Goal: Information Seeking & Learning: Find specific fact

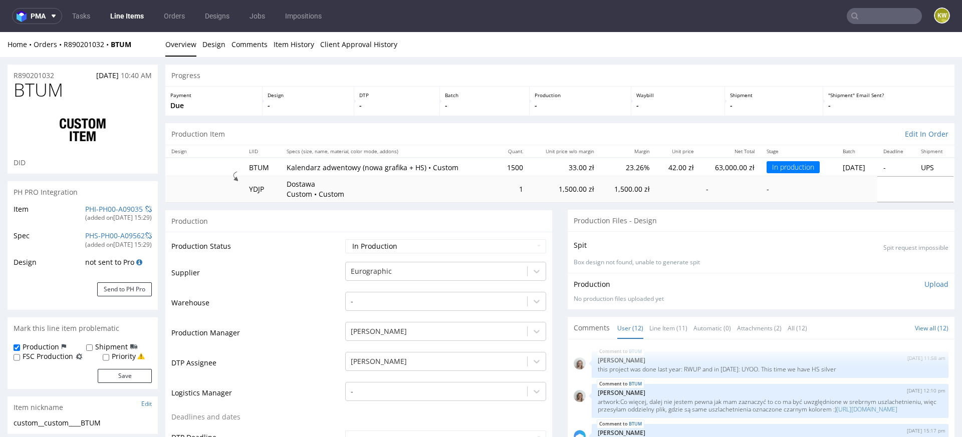
scroll to position [517, 0]
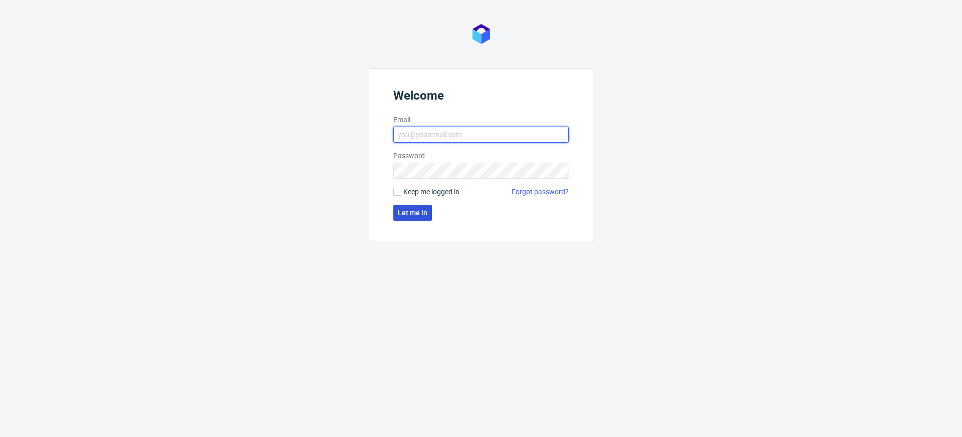
type input "klaudia.wisniewska@packhelp.com"
click at [412, 217] on button "Let me in" at bounding box center [412, 213] width 39 height 16
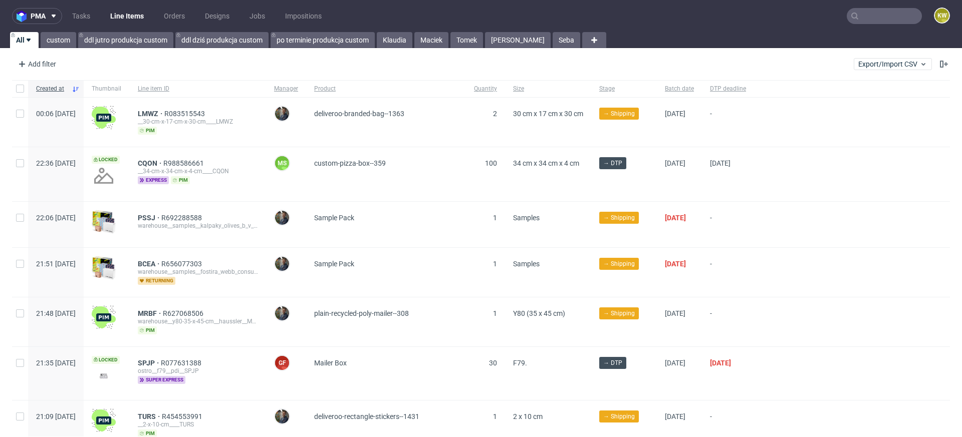
click at [867, 15] on input "text" at bounding box center [884, 16] width 75 height 16
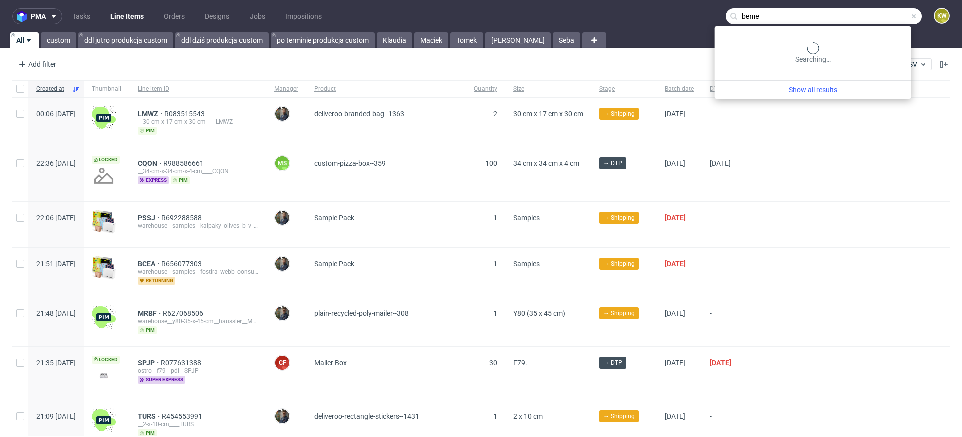
type input "beme"
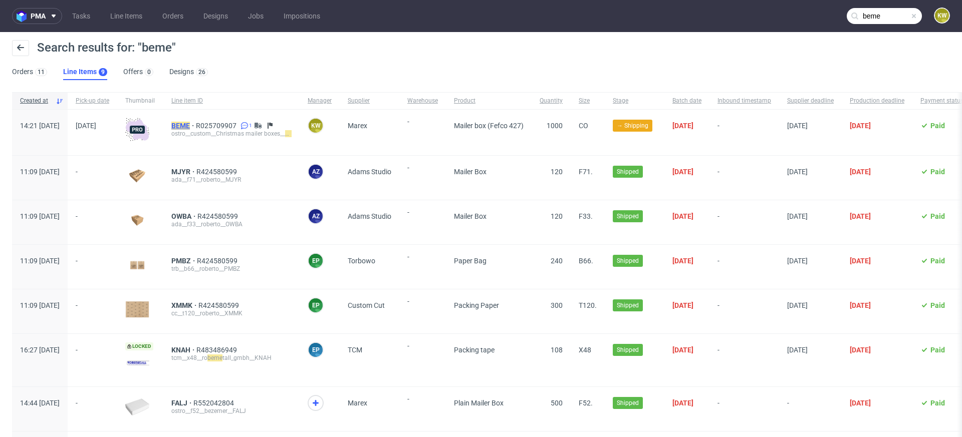
click at [190, 125] on mark "BEME" at bounding box center [180, 126] width 19 height 8
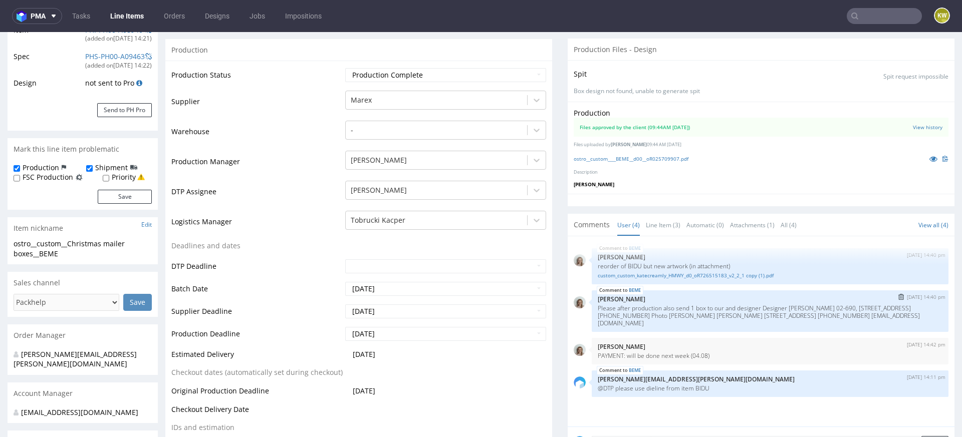
scroll to position [183, 0]
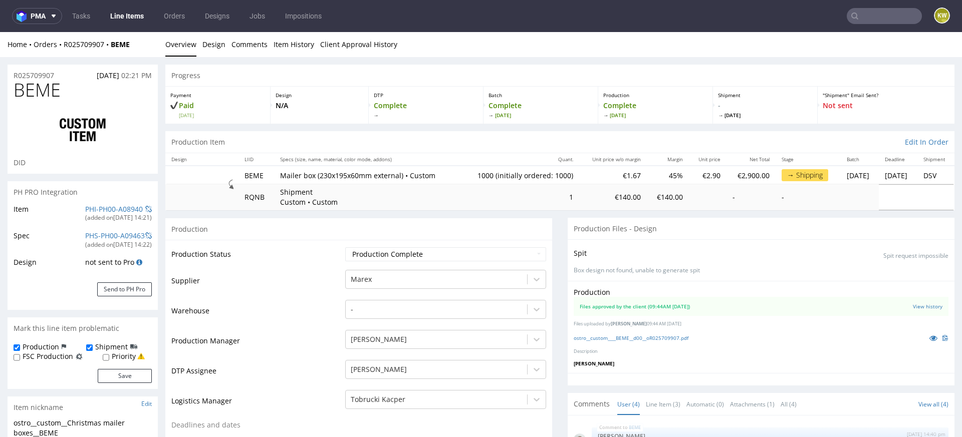
type input "1000"
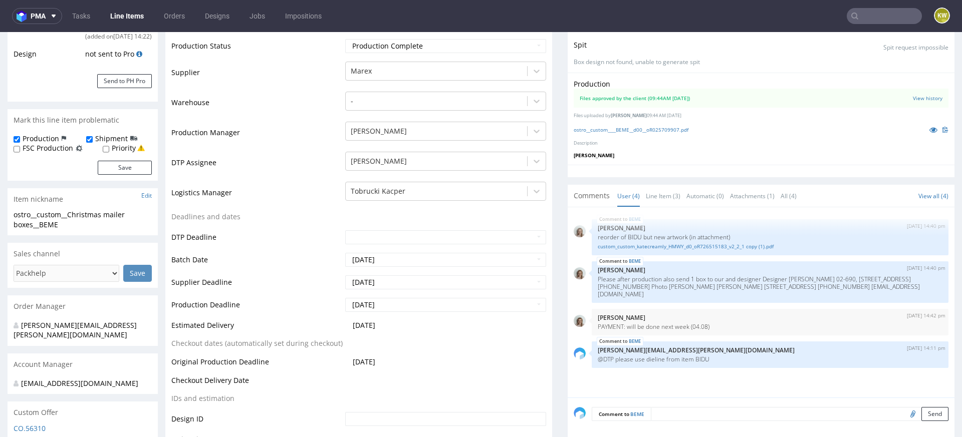
scroll to position [228, 0]
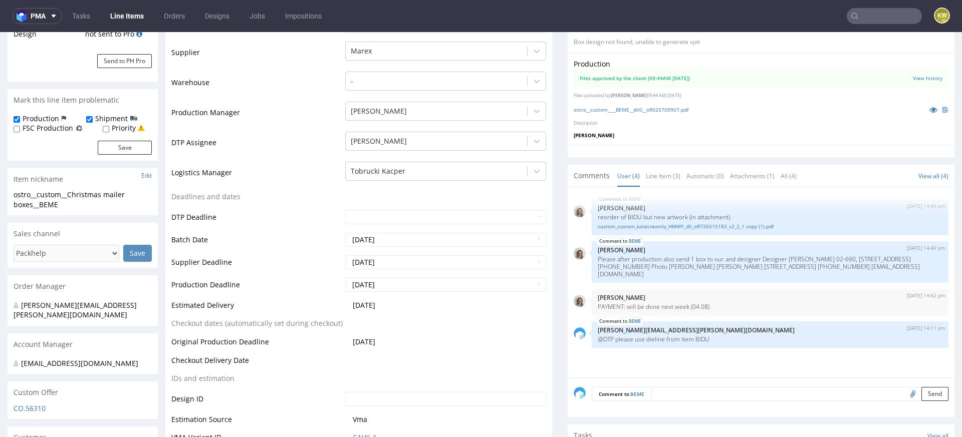
click at [856, 16] on input "text" at bounding box center [884, 16] width 75 height 16
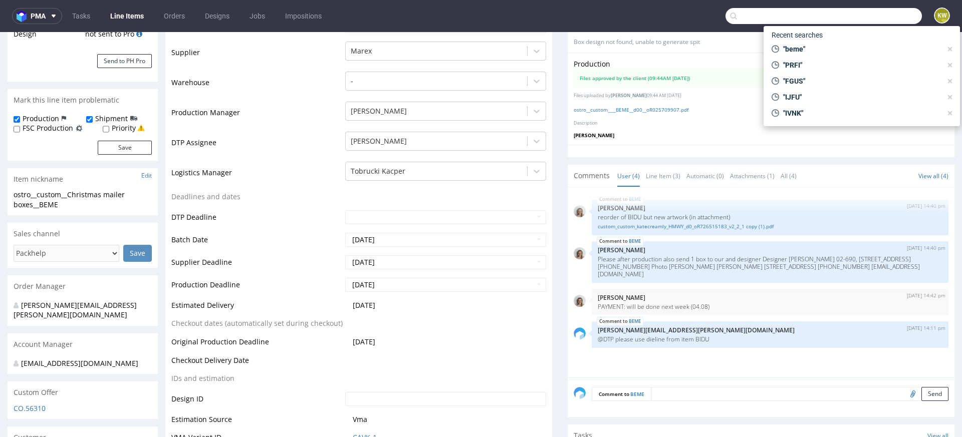
paste input "ZLIE"
type input "ZLIE"
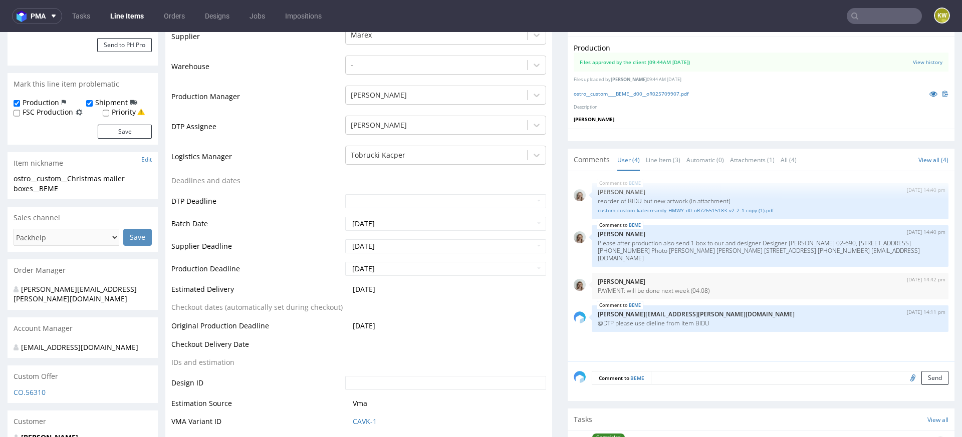
scroll to position [277, 0]
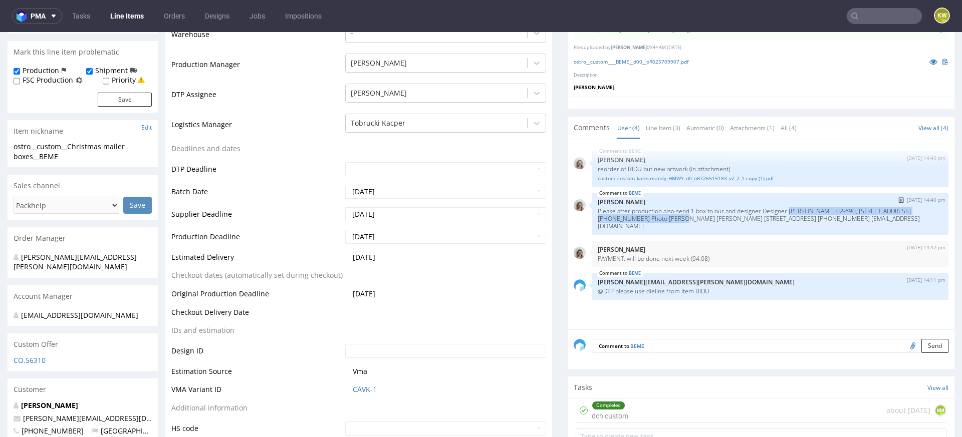
drag, startPoint x: 659, startPoint y: 218, endPoint x: 789, endPoint y: 210, distance: 130.1
click at [789, 210] on p "Please after production also send 1 box to our and designer Designer Lizaveta Z…" at bounding box center [770, 218] width 345 height 23
copy p "Lizaveta Zhernavaya 02-690, Warszawa Bokserska 54B-18 +48572346083"
click at [739, 226] on p "Please after production also send 1 box to our and designer Designer Lizaveta Z…" at bounding box center [770, 218] width 345 height 23
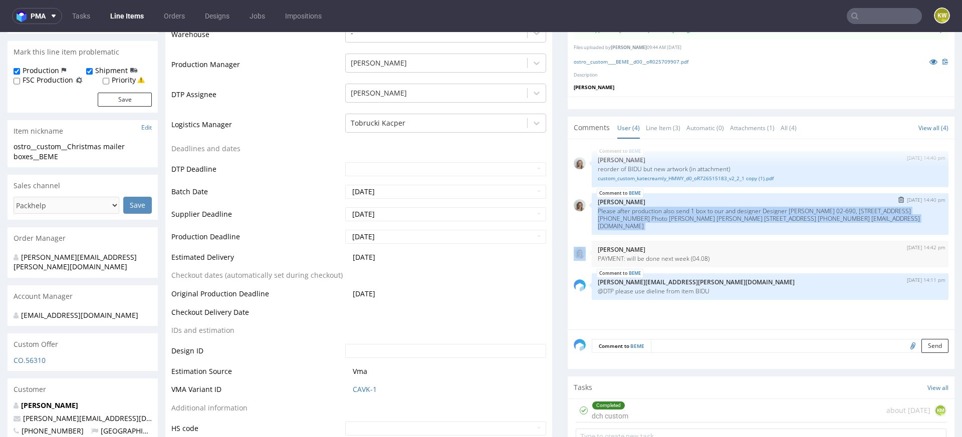
drag, startPoint x: 738, startPoint y: 226, endPoint x: 709, endPoint y: 225, distance: 29.1
click at [709, 225] on p "Please after production also send 1 box to our and designer Designer Lizaveta Z…" at bounding box center [770, 218] width 345 height 23
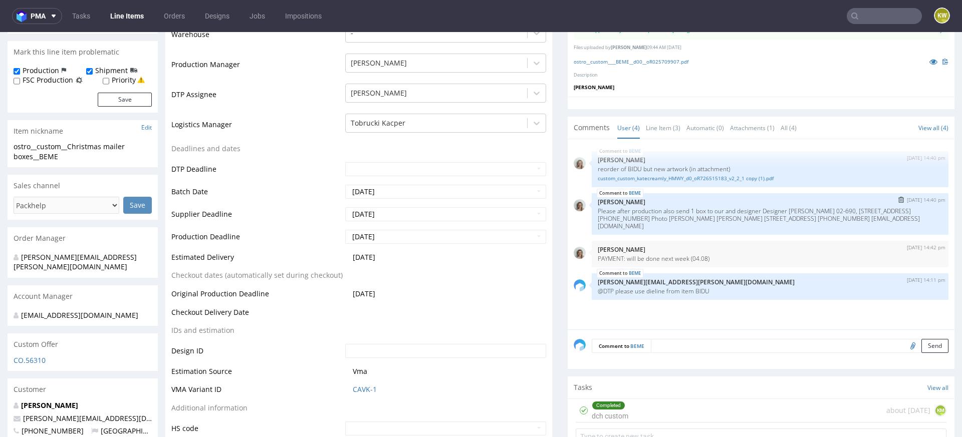
click at [736, 229] on div "BEME 28th Jul 25 | 14:40 pm Monika Poźniak Please after production also send 1 …" at bounding box center [770, 214] width 357 height 42
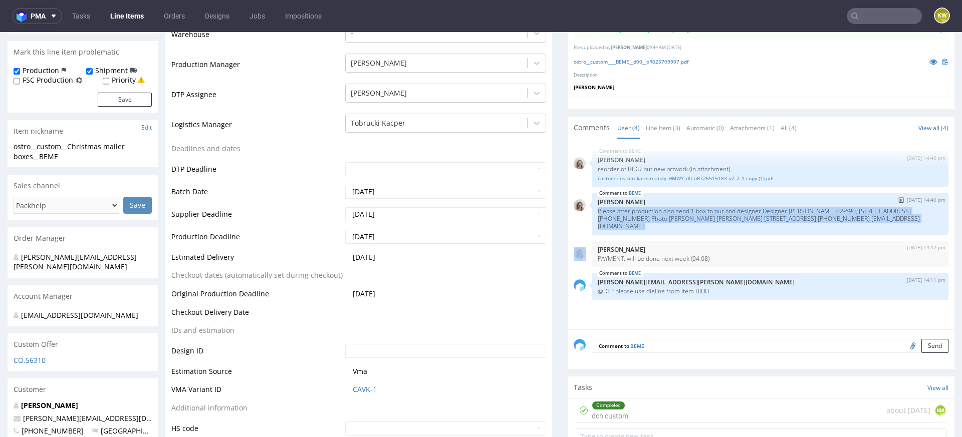
drag, startPoint x: 733, startPoint y: 222, endPoint x: 703, endPoint y: 220, distance: 29.1
click at [703, 220] on p "Please after production also send 1 box to our and designer Designer Lizaveta Z…" at bounding box center [770, 218] width 345 height 23
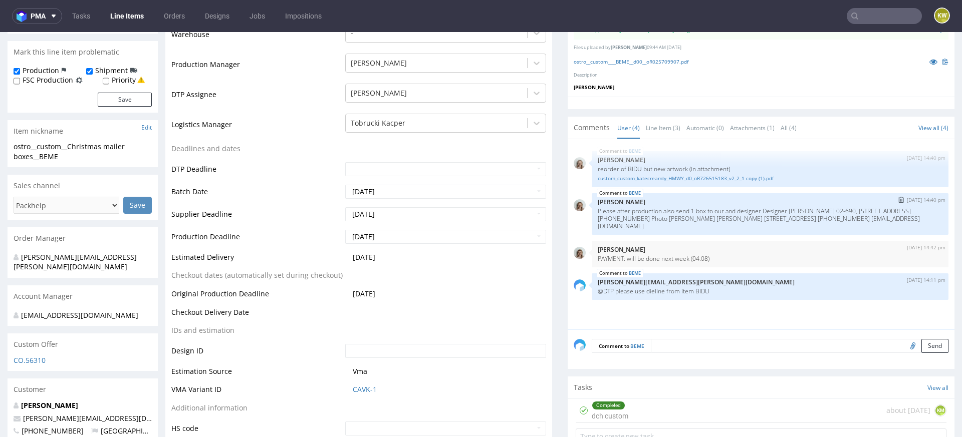
click at [709, 226] on p "Please after production also send 1 box to our and designer Designer Lizaveta Z…" at bounding box center [770, 218] width 345 height 23
drag, startPoint x: 681, startPoint y: 217, endPoint x: 723, endPoint y: 221, distance: 41.8
click at [723, 221] on p "Please after production also send 1 box to our and designer Designer Lizaveta Z…" at bounding box center [770, 218] width 345 height 23
drag, startPoint x: 680, startPoint y: 219, endPoint x: 730, endPoint y: 222, distance: 50.2
click at [730, 222] on p "Please after production also send 1 box to our and designer Designer Lizaveta Z…" at bounding box center [770, 218] width 345 height 23
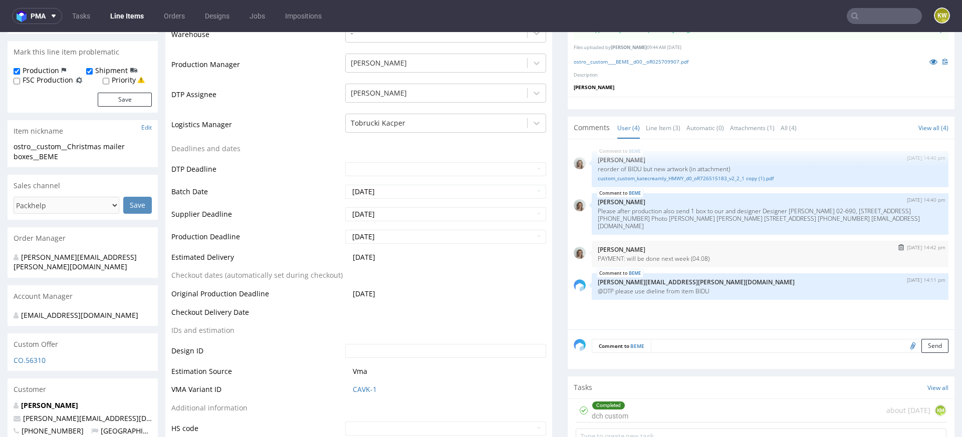
copy p "Zhanna Kazlouskaya Jarosława Dąbrowskiego 73-57, 02-586 Warszawa, Poland +48572…"
click at [127, 16] on link "Line Items" at bounding box center [127, 16] width 46 height 16
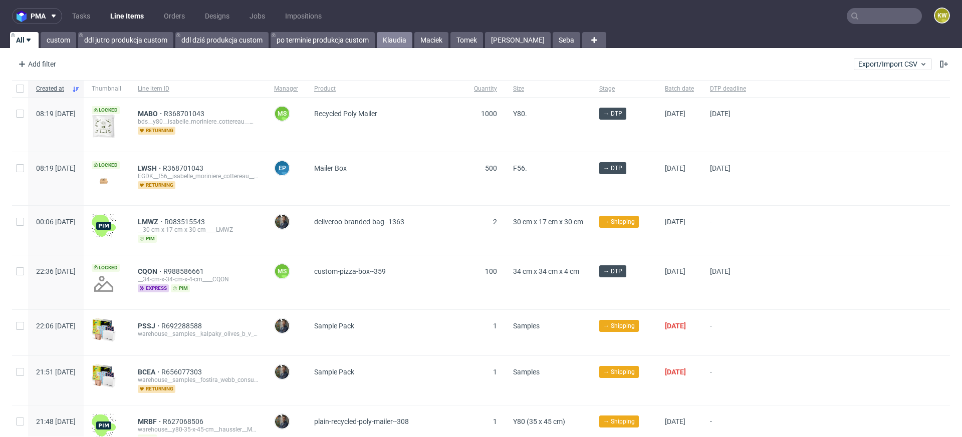
click at [402, 37] on link "Klaudia" at bounding box center [395, 40] width 36 height 16
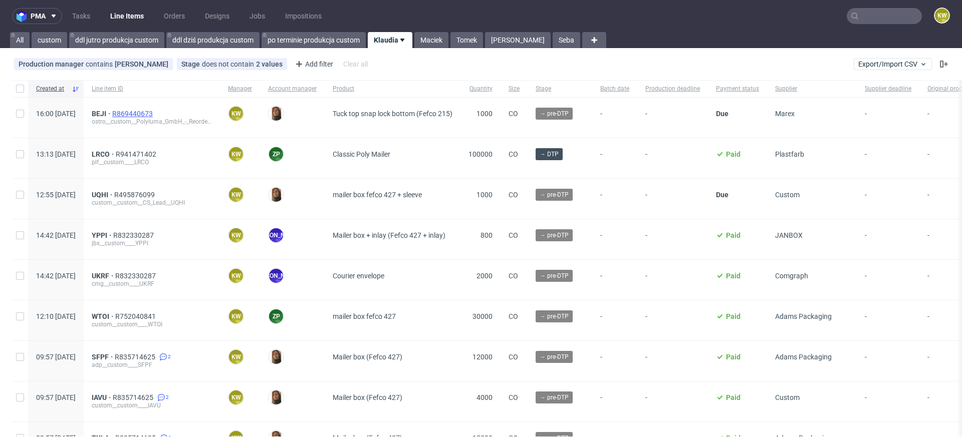
click at [155, 115] on span "R869440673" at bounding box center [133, 114] width 43 height 8
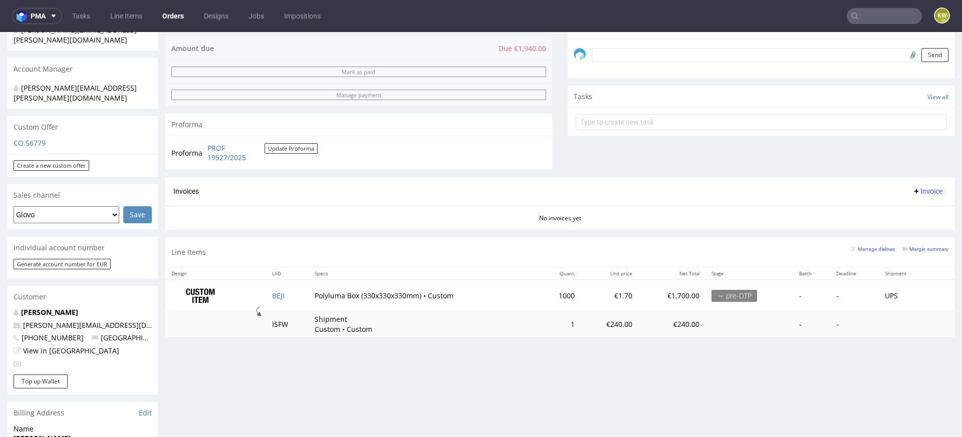
scroll to position [392, 0]
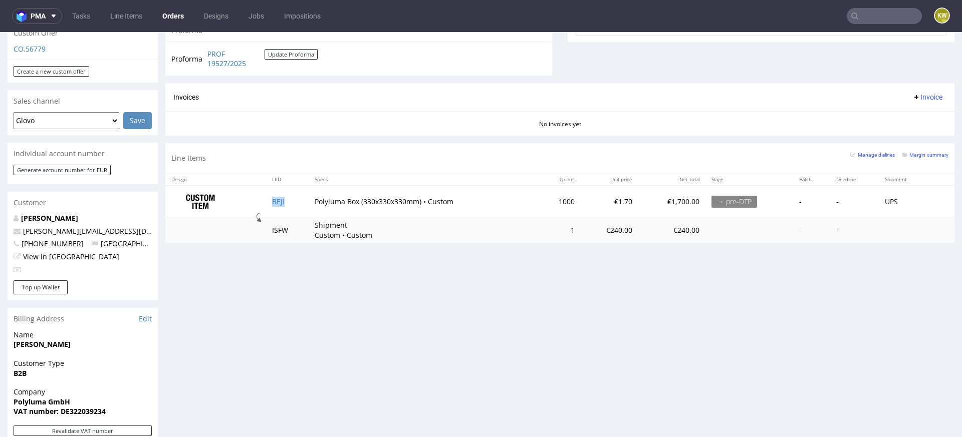
click at [295, 203] on td "BEJI" at bounding box center [287, 202] width 43 height 32
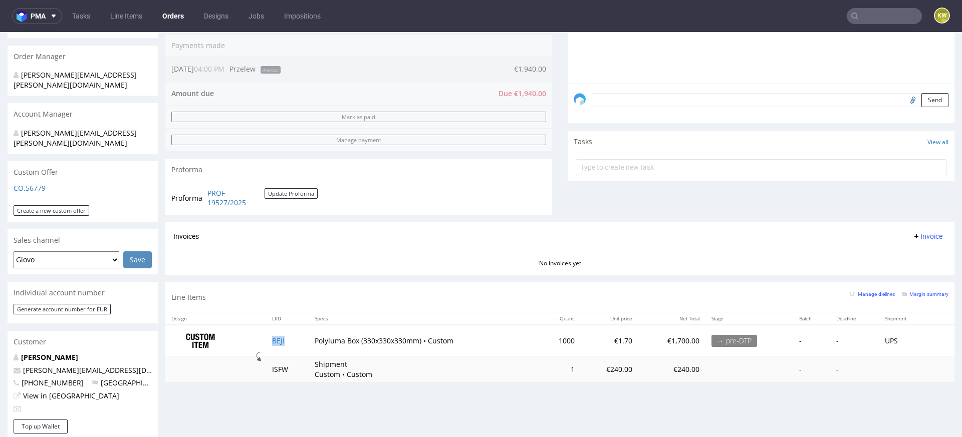
scroll to position [275, 0]
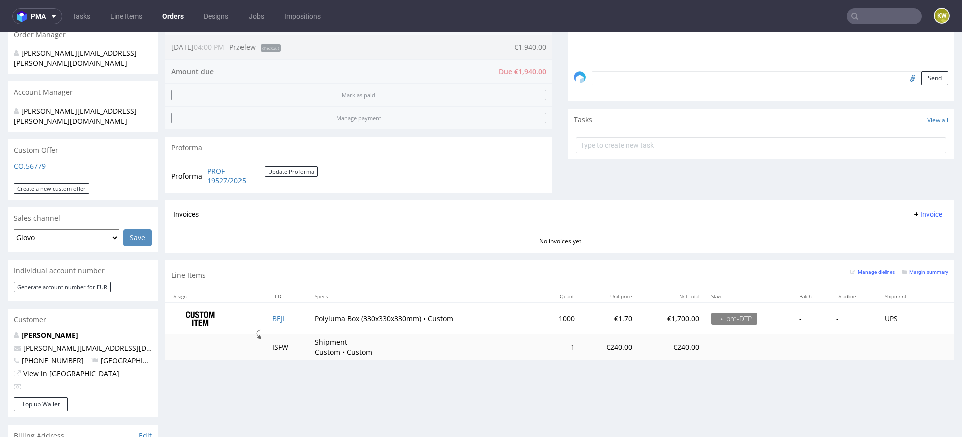
click at [916, 277] on div "Manage dielines Margin summary" at bounding box center [899, 276] width 98 height 18
click at [919, 274] on small "Margin summary" at bounding box center [925, 273] width 46 height 6
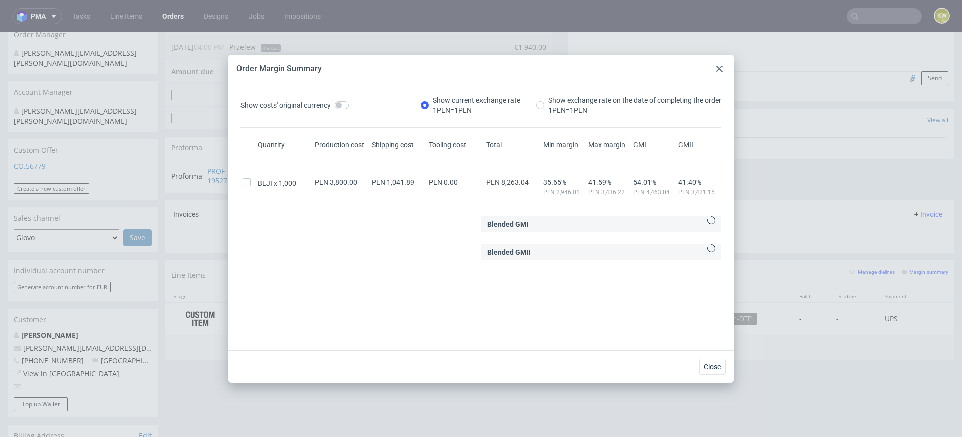
click at [515, 183] on span "PLN 8,263.04" at bounding box center [507, 182] width 43 height 8
copy span "8,263.04"
click at [512, 373] on div "Close" at bounding box center [480, 367] width 505 height 33
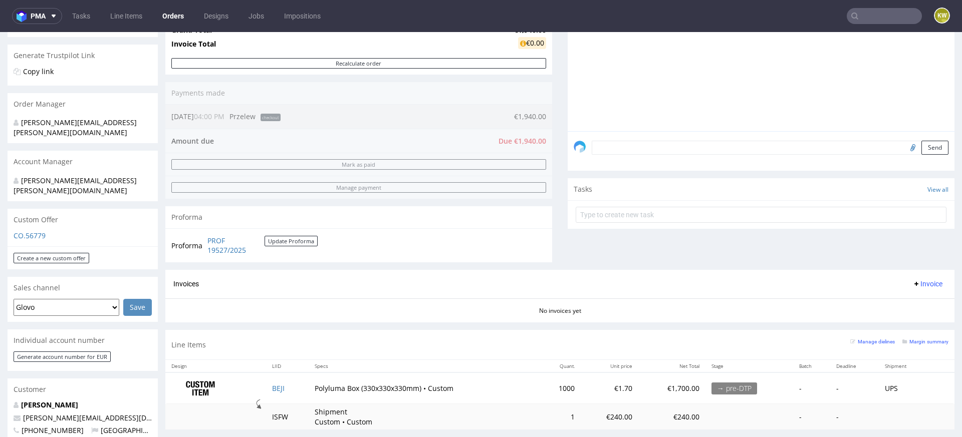
scroll to position [288, 0]
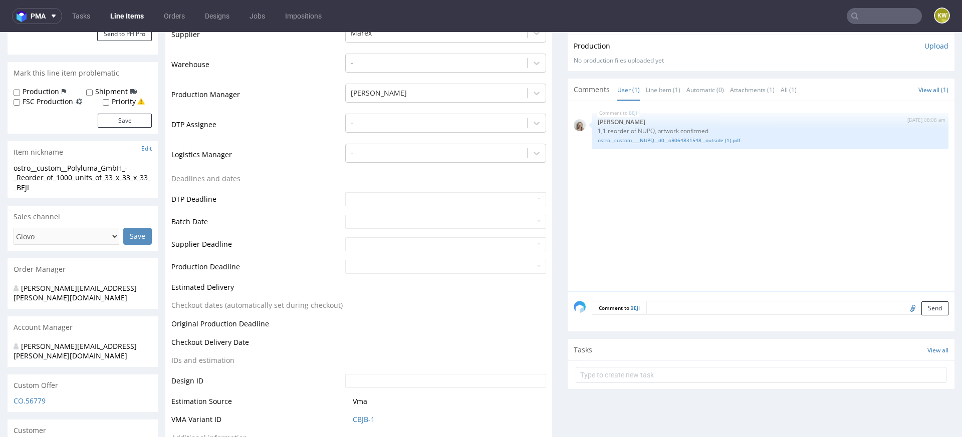
scroll to position [251, 0]
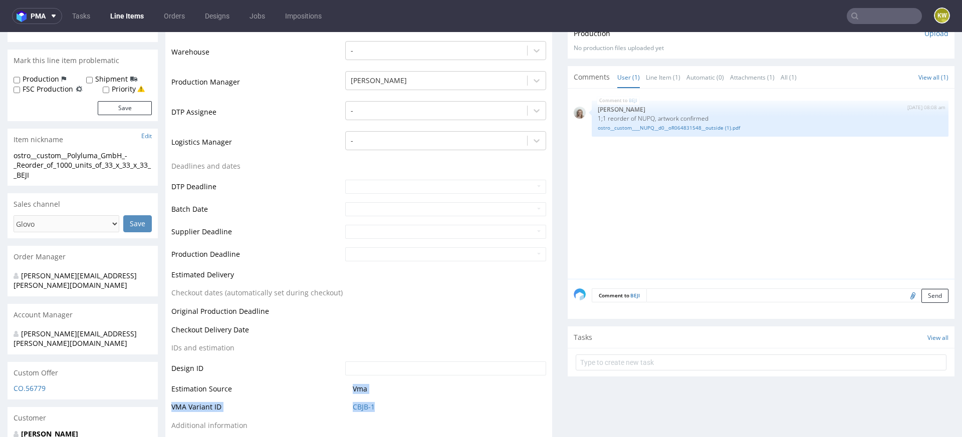
drag, startPoint x: 378, startPoint y: 409, endPoint x: 297, endPoint y: 398, distance: 81.9
click at [296, 398] on tbody "Production Status Waiting for Artwork Waiting for Diecut Waiting for Mockup Wai…" at bounding box center [358, 220] width 375 height 466
click at [373, 411] on td "CBJB-1" at bounding box center [444, 410] width 203 height 19
drag, startPoint x: 389, startPoint y: 411, endPoint x: 353, endPoint y: 406, distance: 36.9
click at [353, 409] on span "CBJB-1" at bounding box center [449, 407] width 193 height 10
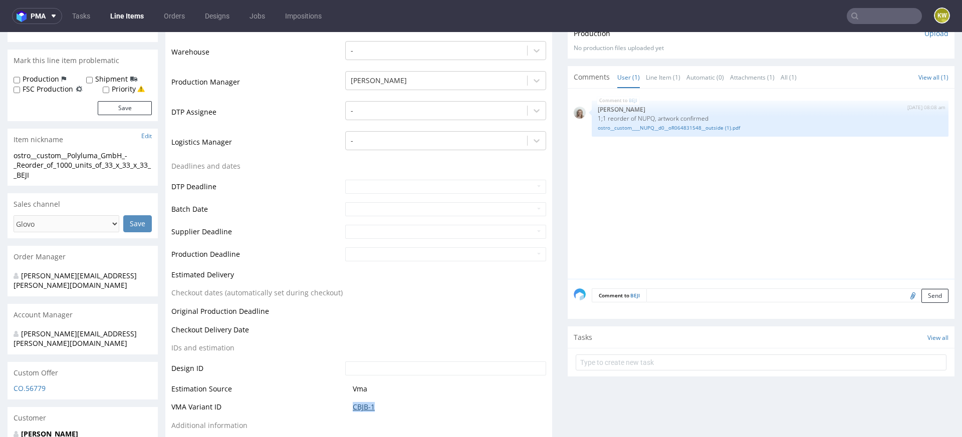
copy link "CBJB-1"
click at [353, 406] on link "CBJB-1" at bounding box center [364, 407] width 22 height 10
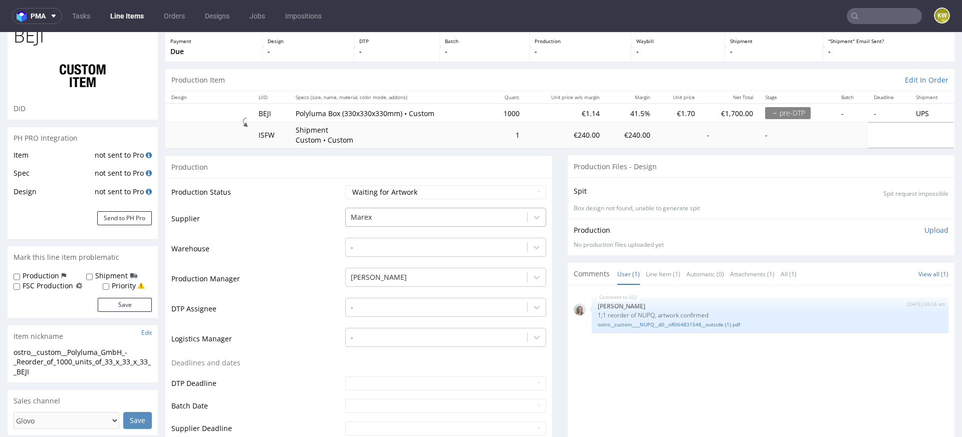
scroll to position [57, 0]
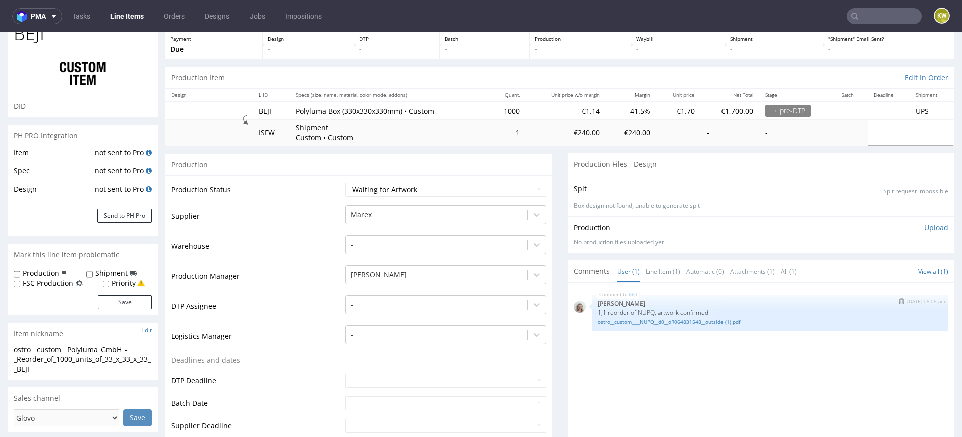
click at [635, 311] on p "1;1 reorder of NUPQ, artwork confirmed" at bounding box center [770, 313] width 345 height 8
click at [636, 311] on p "1;1 reorder of NUPQ, artwork confirmed" at bounding box center [770, 313] width 345 height 8
copy p "NUPQ"
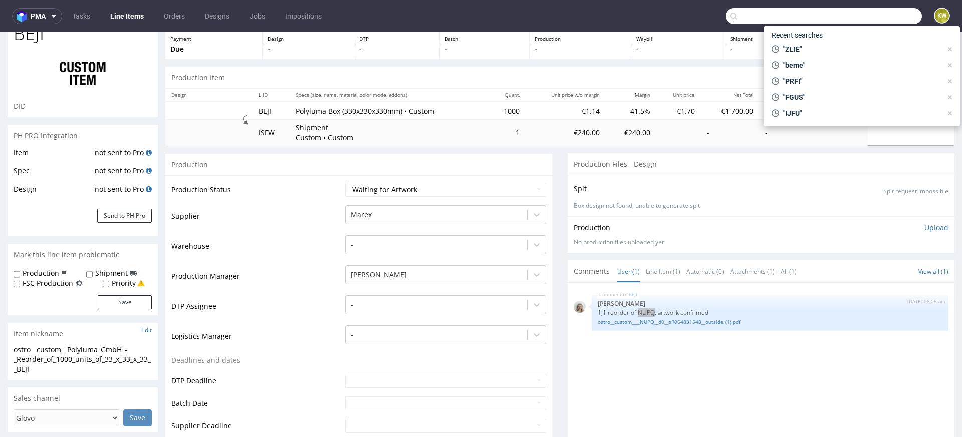
click at [875, 10] on input "text" at bounding box center [824, 16] width 196 height 16
paste input "CZWD"
type input "CZWD"
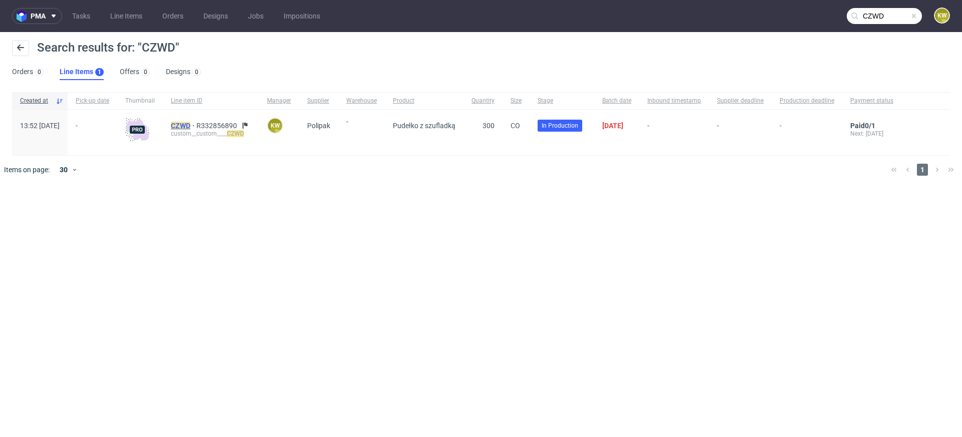
click at [190, 123] on mark "CZWD" at bounding box center [181, 126] width 20 height 8
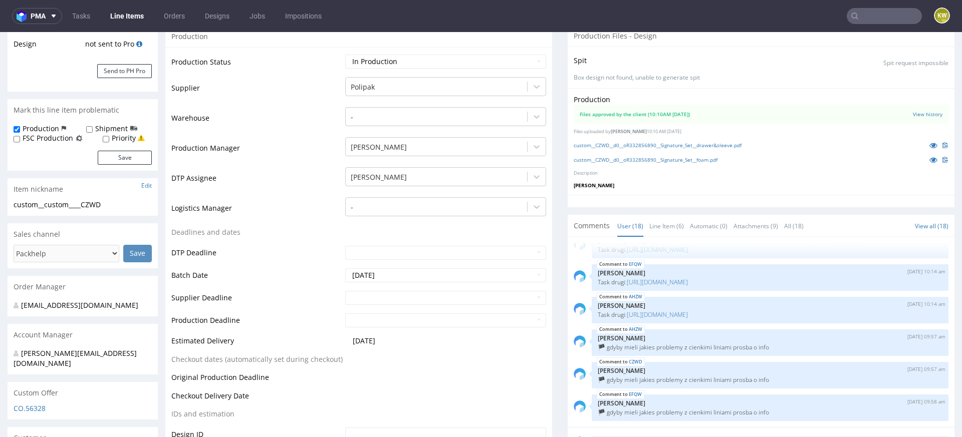
scroll to position [227, 0]
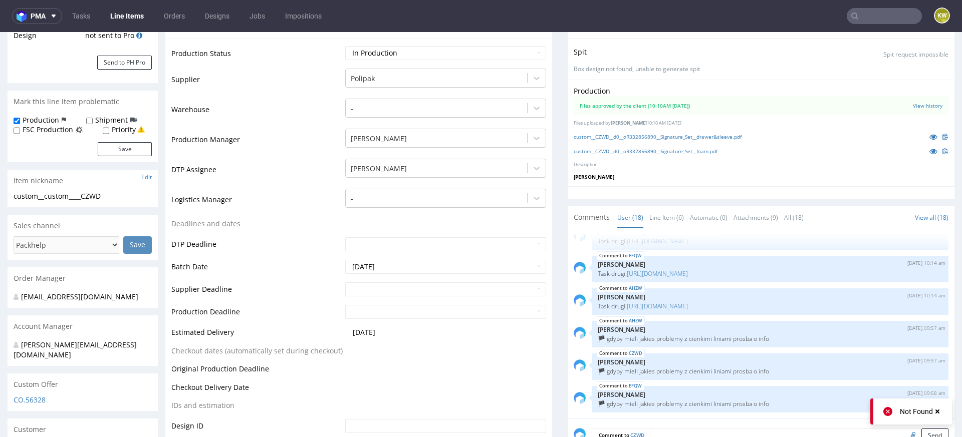
click at [919, 142] on div "Production Files approved by the client (10:10AM 11 Sep 2025) View history File…" at bounding box center [761, 133] width 387 height 107
click at [929, 138] on icon at bounding box center [933, 136] width 8 height 7
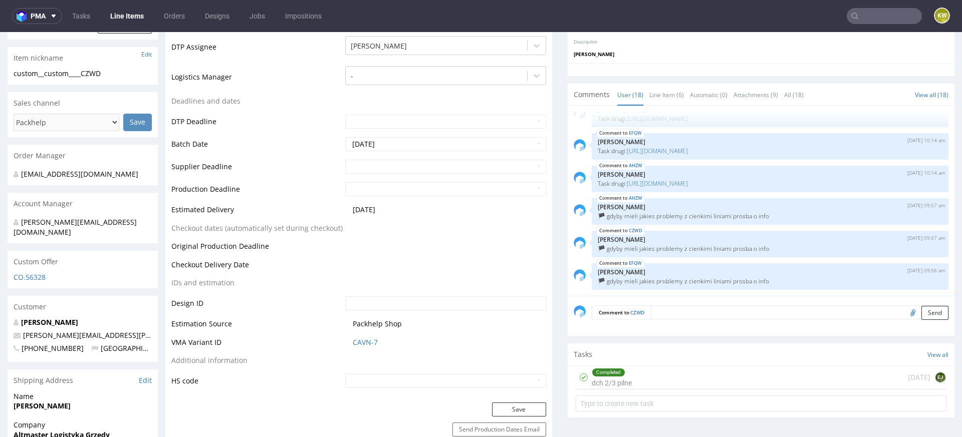
scroll to position [367, 0]
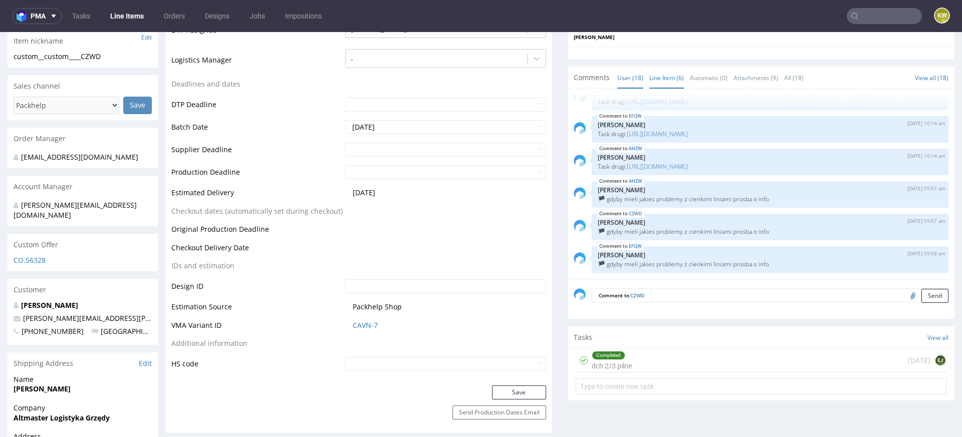
click at [651, 77] on link "Line Item (6)" at bounding box center [666, 78] width 35 height 22
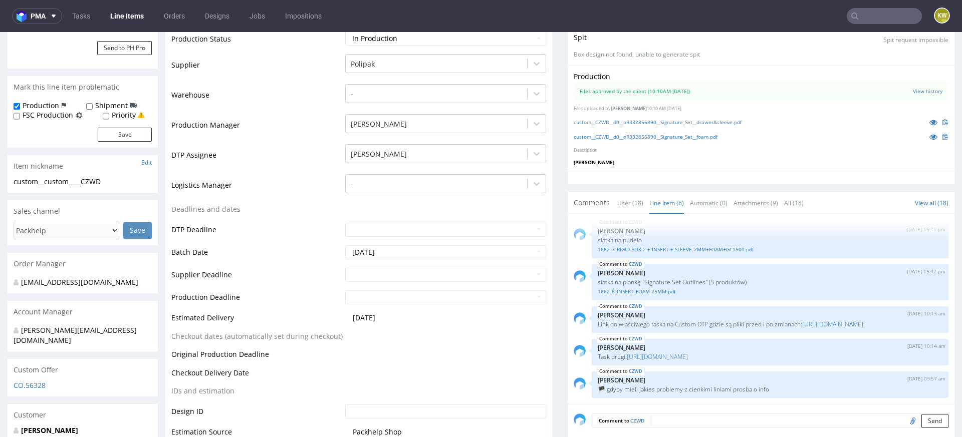
scroll to position [241, 0]
click at [929, 138] on icon at bounding box center [933, 137] width 8 height 7
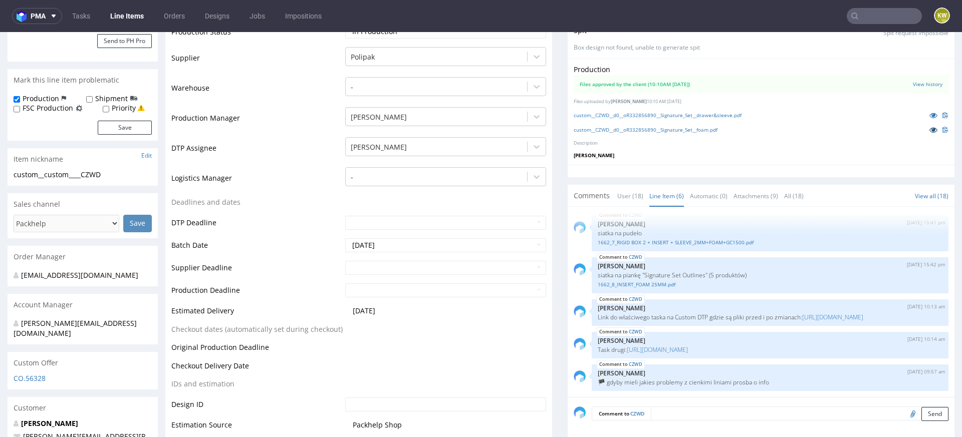
scroll to position [248, 0]
click at [929, 115] on icon at bounding box center [933, 116] width 8 height 7
click at [929, 127] on icon at bounding box center [933, 130] width 8 height 7
click at [929, 115] on icon at bounding box center [933, 116] width 8 height 7
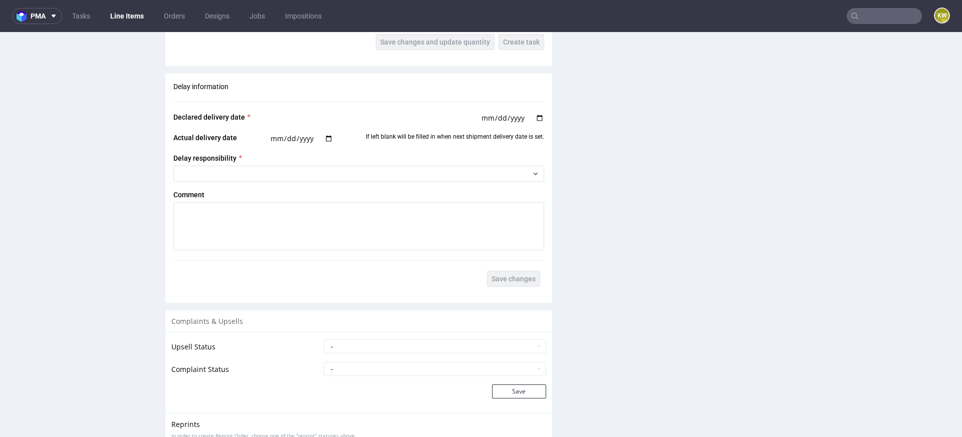
scroll to position [1883, 0]
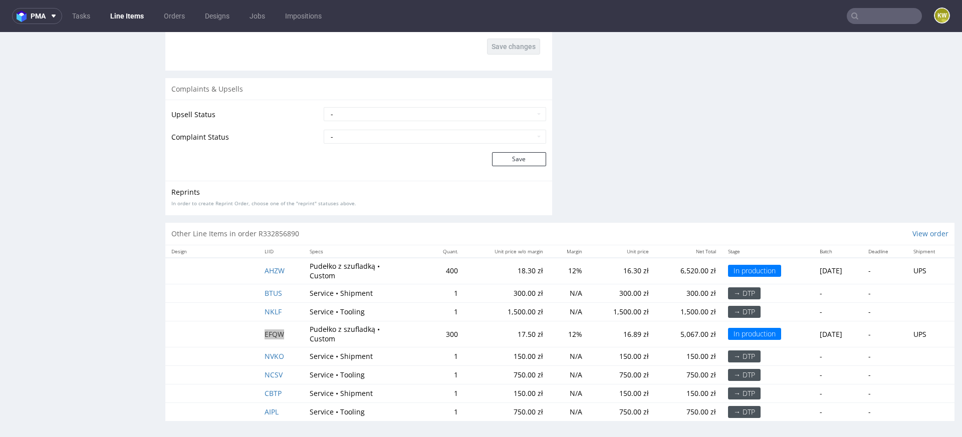
click at [873, 10] on input "text" at bounding box center [884, 16] width 75 height 16
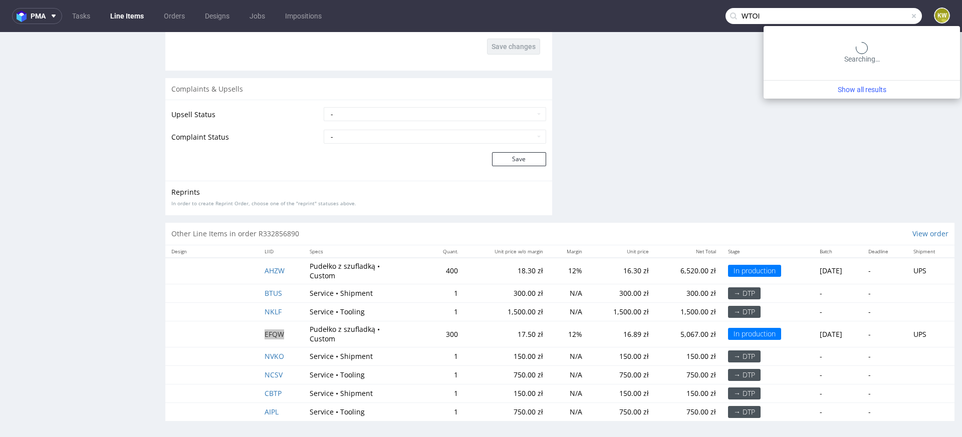
type input "WTOI"
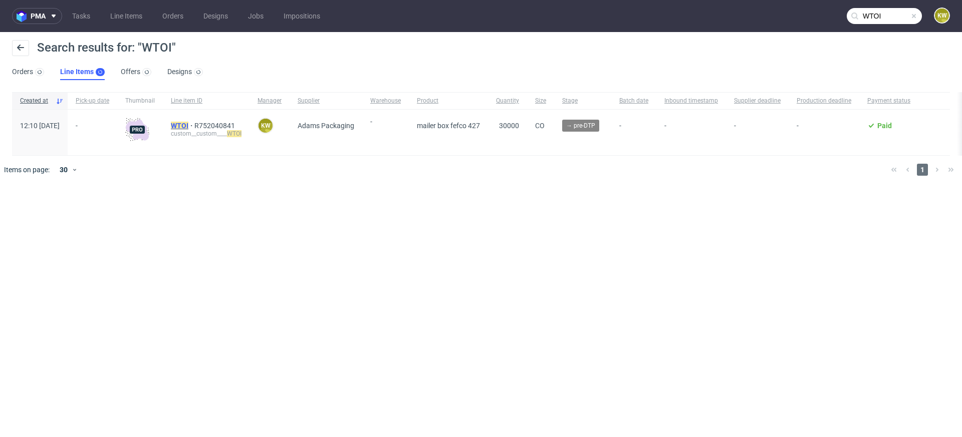
click at [188, 126] on mark "WTOI" at bounding box center [180, 126] width 18 height 8
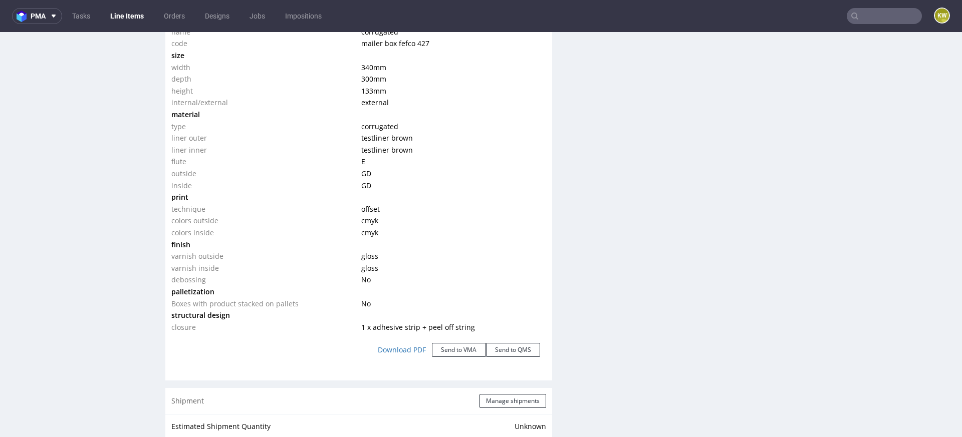
scroll to position [985, 0]
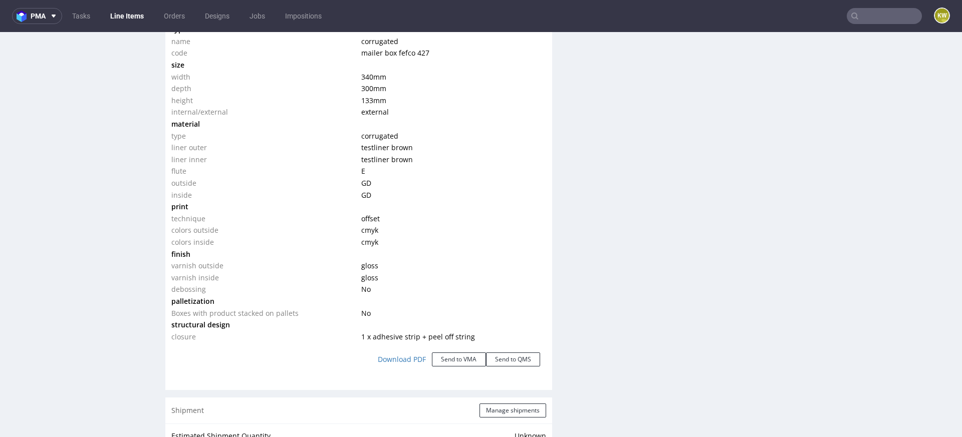
click at [866, 19] on input "text" at bounding box center [884, 16] width 75 height 16
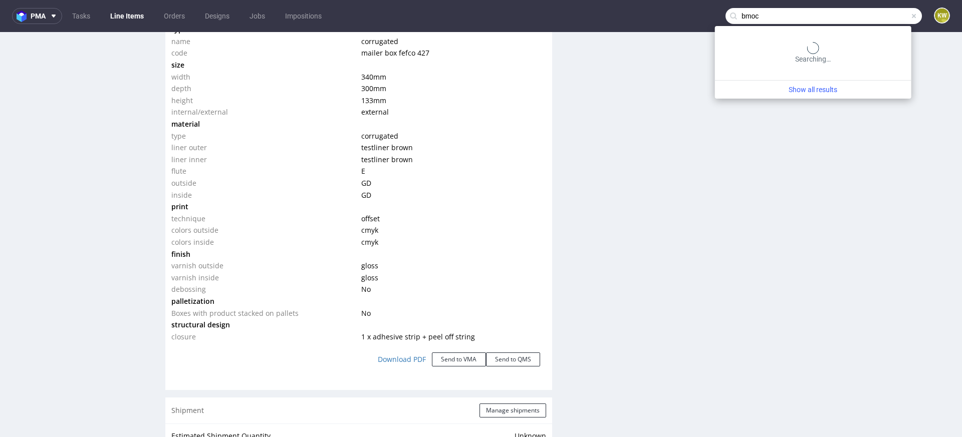
type input "bmoc"
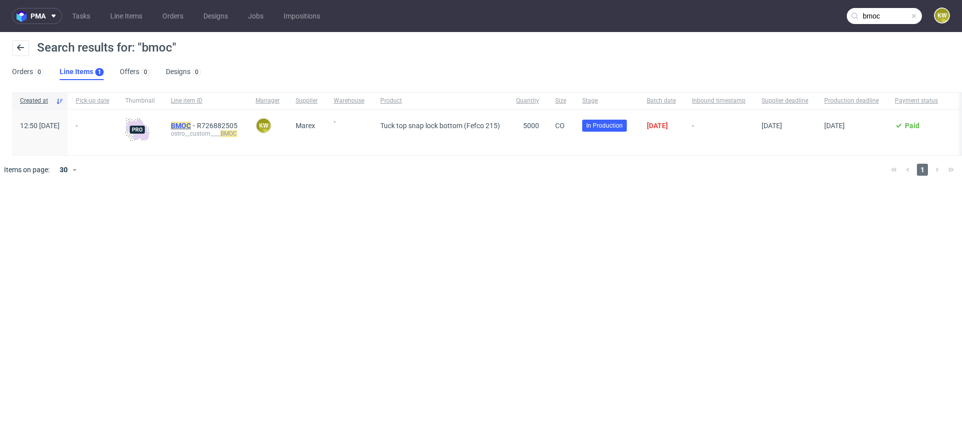
click at [191, 125] on mark "BMOC" at bounding box center [181, 126] width 20 height 8
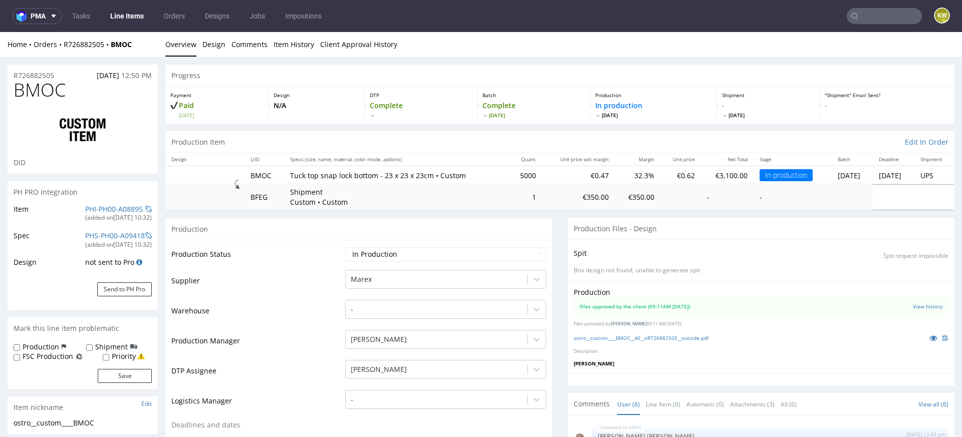
scroll to position [53, 0]
click at [863, 15] on input "text" at bounding box center [884, 16] width 75 height 16
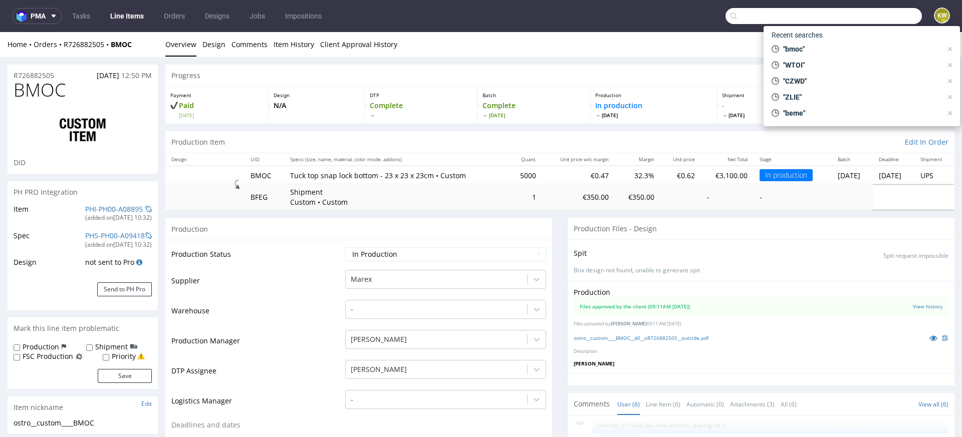
paste input "WTOI"
type input "WTOI"
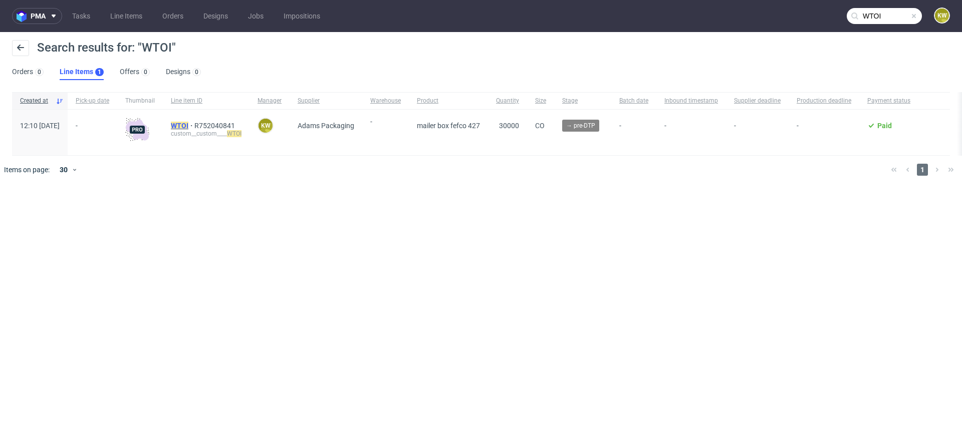
click at [188, 124] on mark "WTOI" at bounding box center [180, 126] width 18 height 8
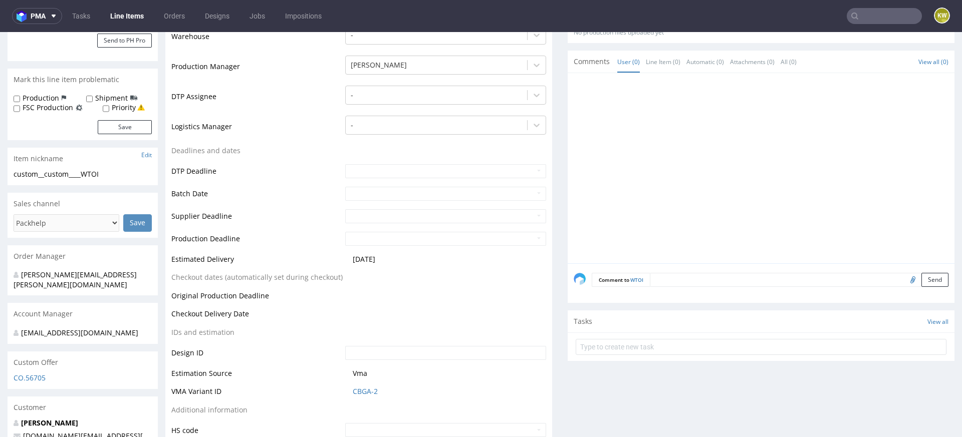
scroll to position [255, 0]
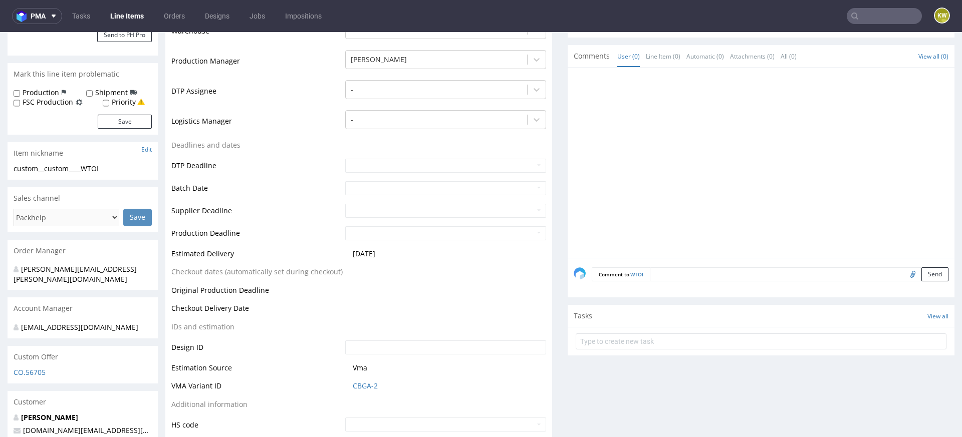
click at [904, 274] on input "file" at bounding box center [911, 274] width 14 height 13
type input "C:\fakepath\kt-732-15470-k-v1-3.pdf"
click at [699, 282] on div "Comment to WTOI Send" at bounding box center [761, 278] width 387 height 40
click at [676, 275] on textarea at bounding box center [799, 275] width 299 height 14
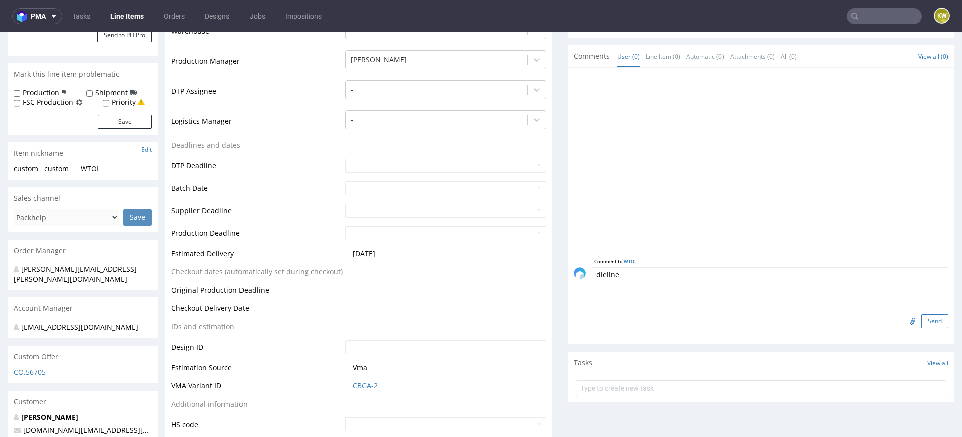
type textarea "dieline"
click at [925, 322] on button "Send" at bounding box center [934, 322] width 27 height 14
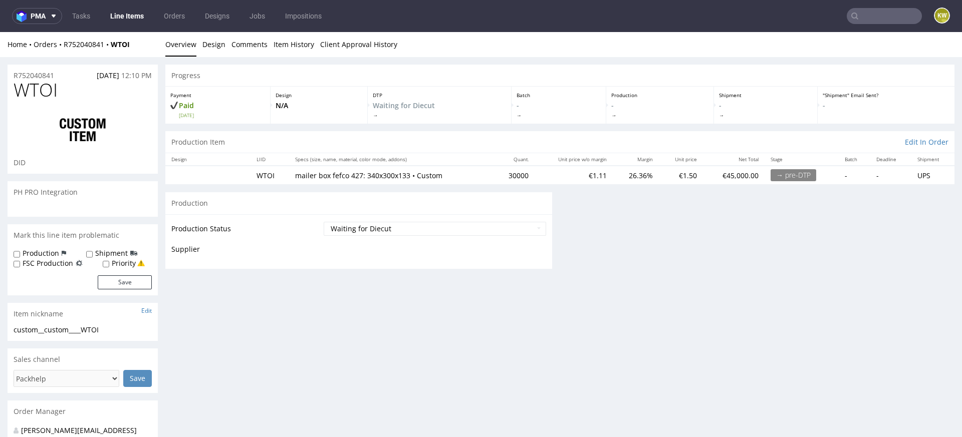
scroll to position [0, 0]
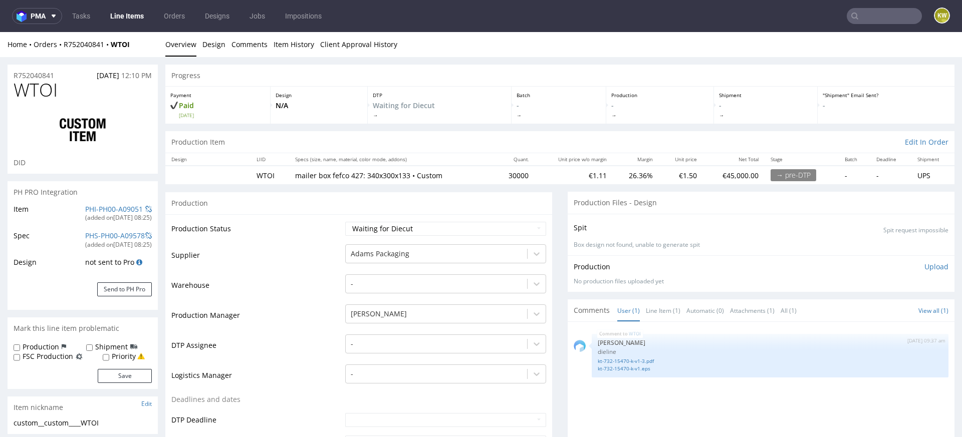
click at [131, 16] on link "Line Items" at bounding box center [127, 16] width 46 height 16
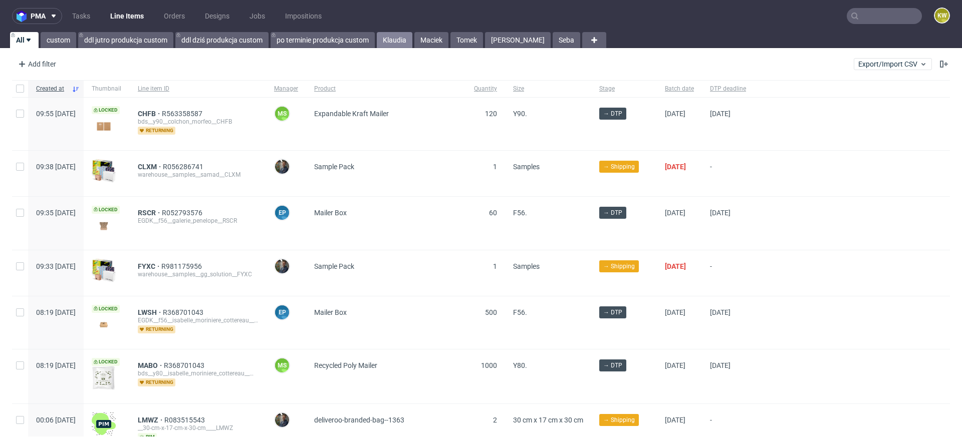
click at [397, 42] on link "Klaudia" at bounding box center [395, 40] width 36 height 16
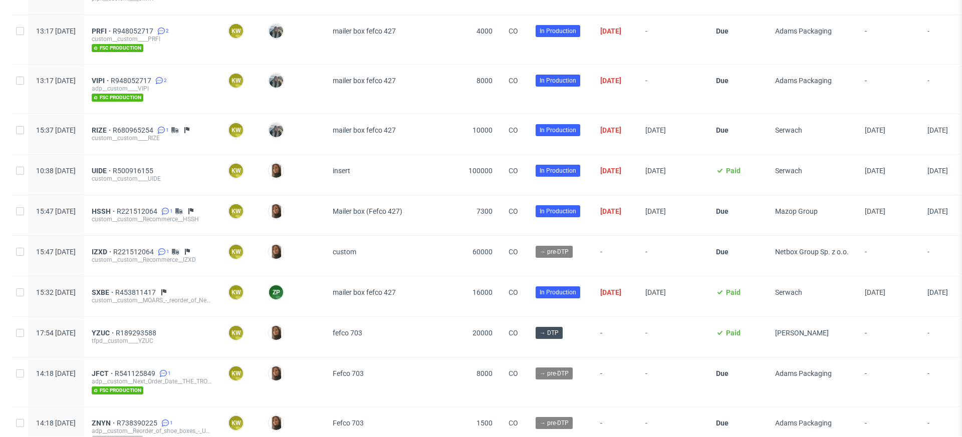
scroll to position [932, 0]
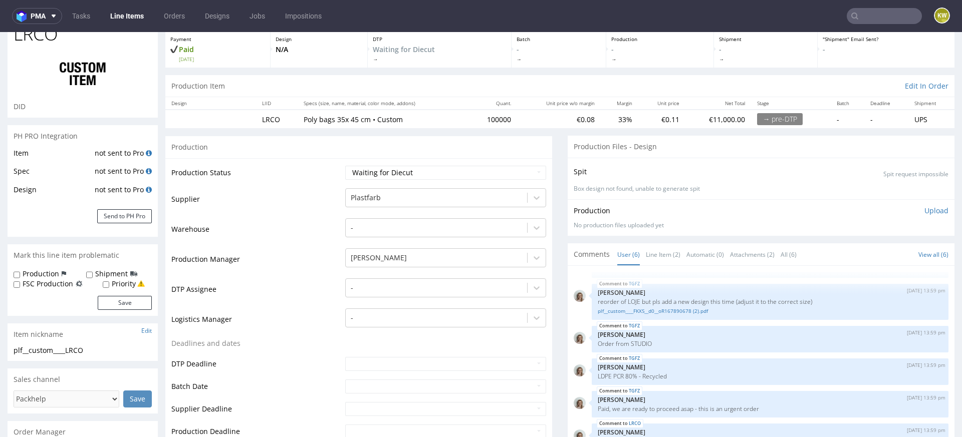
scroll to position [74, 0]
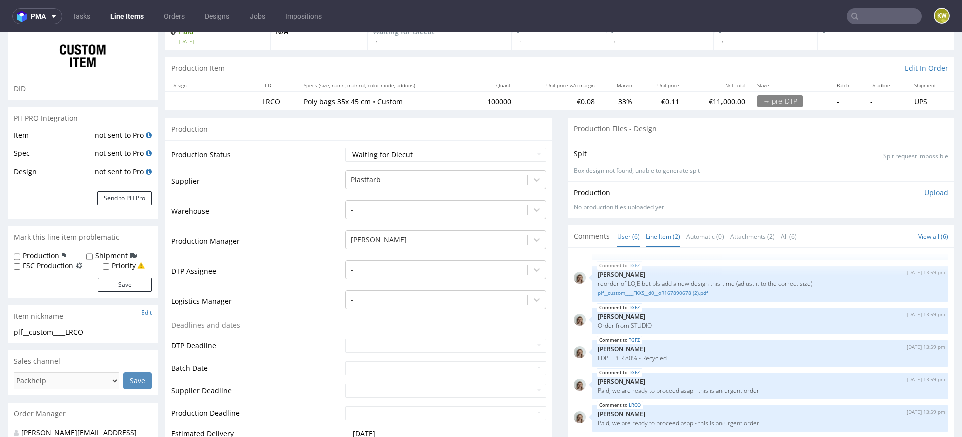
click at [661, 232] on link "Line Item (2)" at bounding box center [663, 237] width 35 height 22
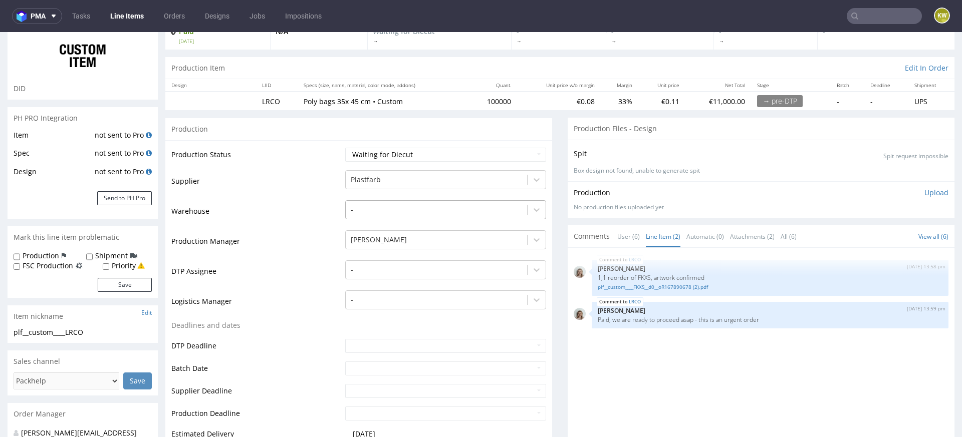
scroll to position [0, 0]
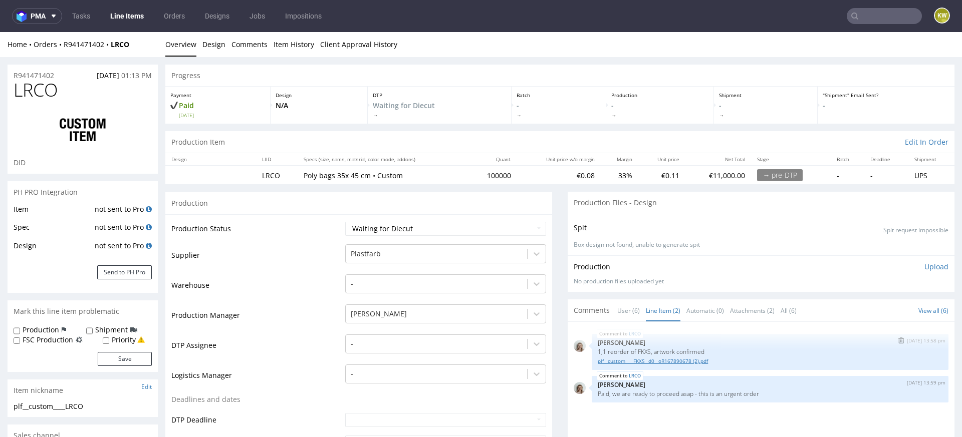
click at [663, 362] on link "plf__custom____FKXS__d0__oR167890678 (2).pdf" at bounding box center [770, 362] width 345 height 8
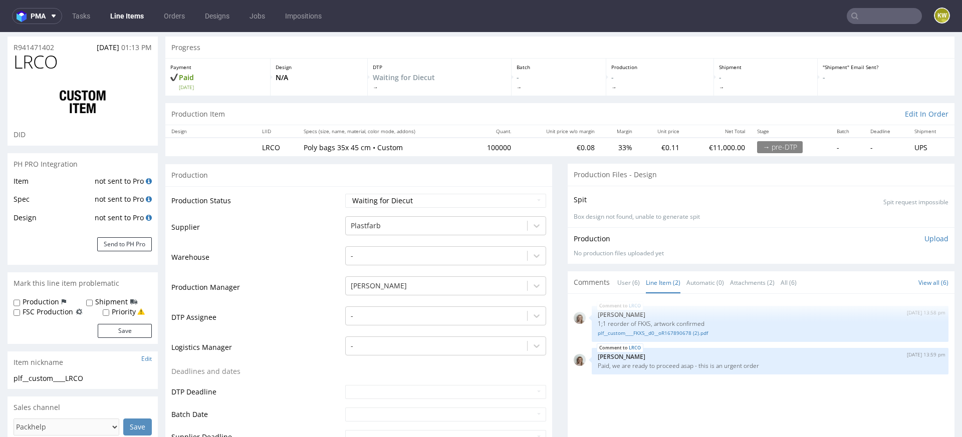
scroll to position [33, 0]
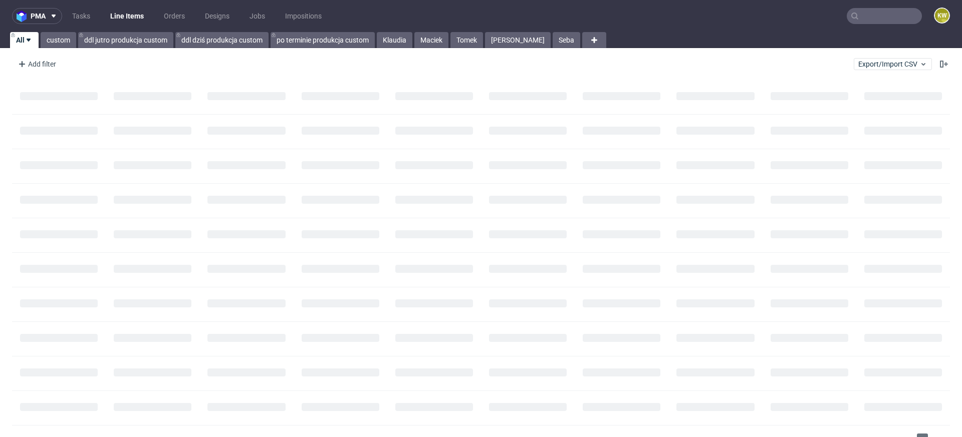
click at [860, 15] on input "text" at bounding box center [884, 16] width 75 height 16
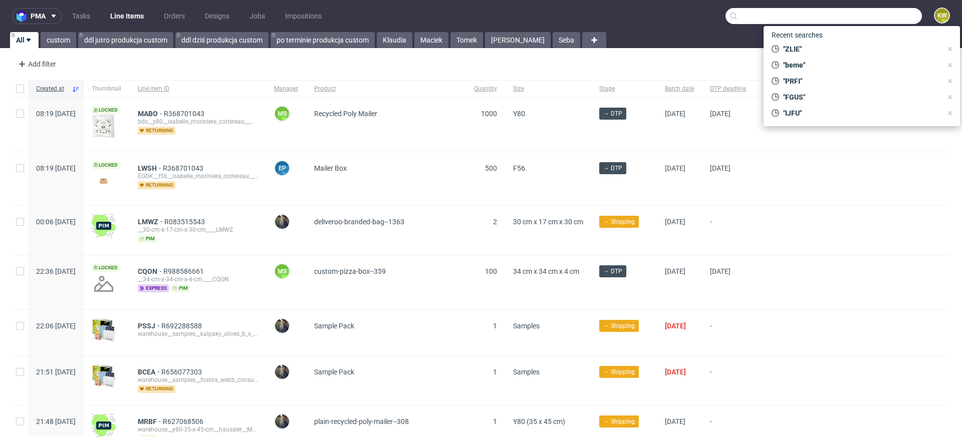
paste input "NUPQ"
type input "NUPQ"
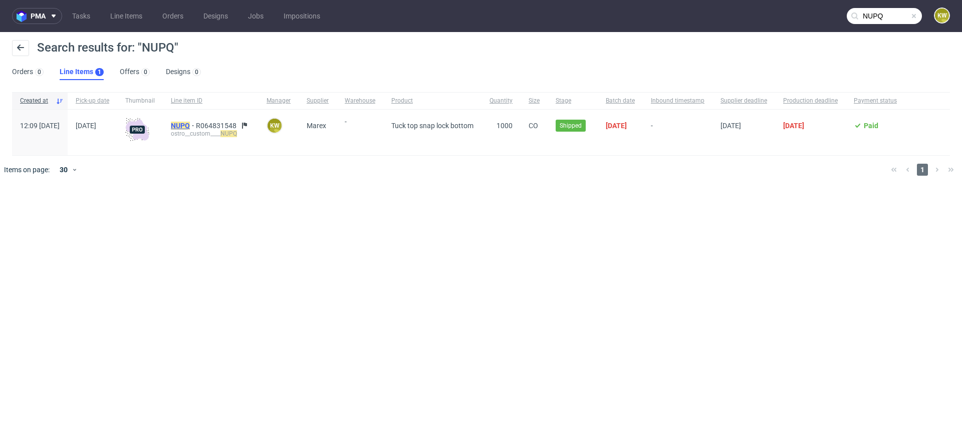
click at [190, 124] on mark "NUPQ" at bounding box center [180, 126] width 19 height 8
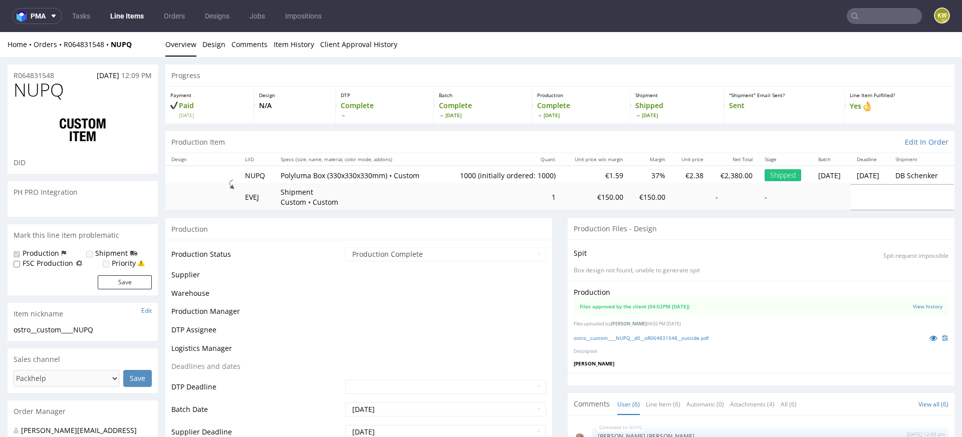
scroll to position [143, 0]
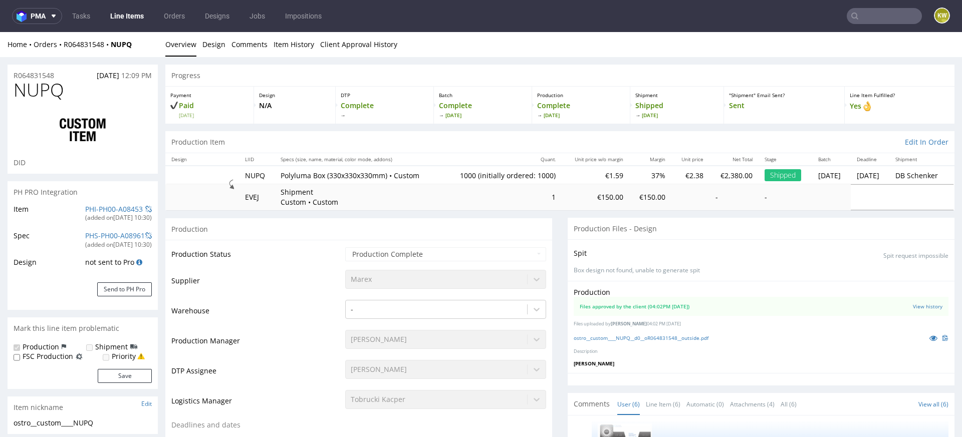
select select "in_progress"
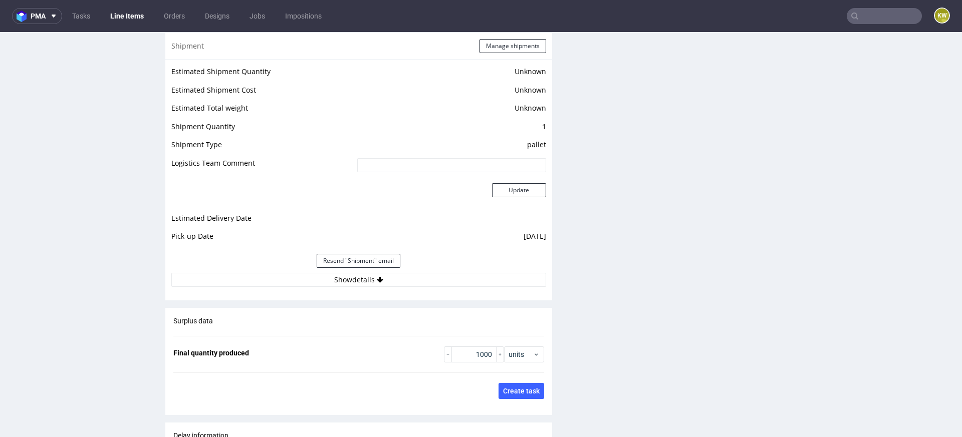
scroll to position [1359, 0]
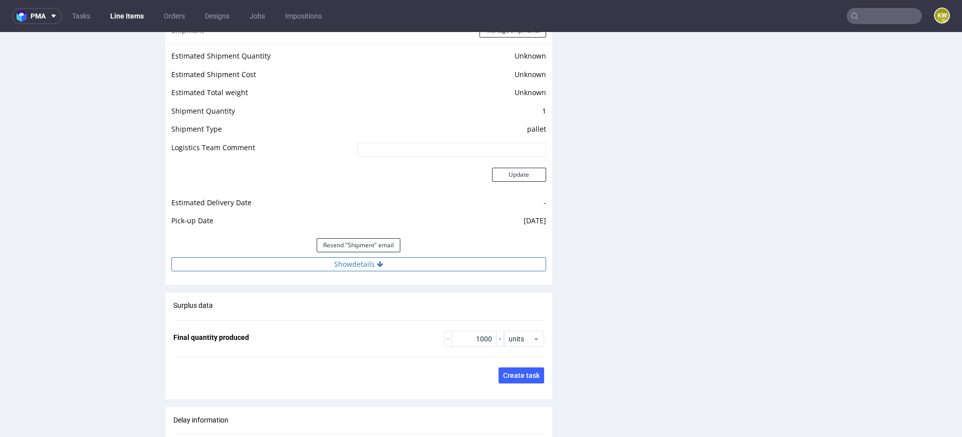
click at [412, 268] on button "Show details" at bounding box center [358, 265] width 375 height 14
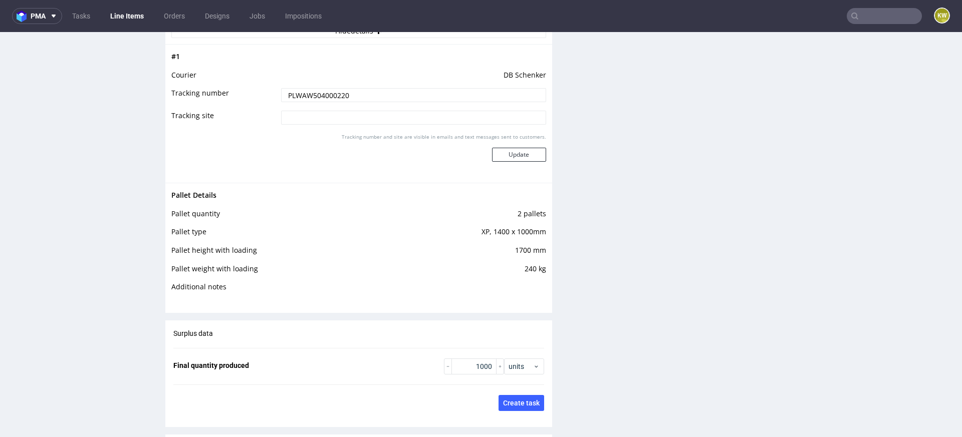
scroll to position [1593, 0]
click at [171, 32] on button "Hide details" at bounding box center [358, 30] width 375 height 14
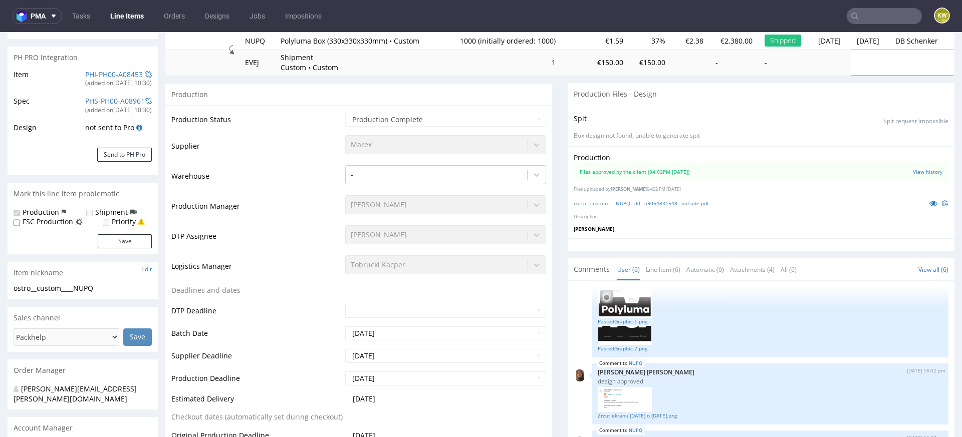
scroll to position [0, 0]
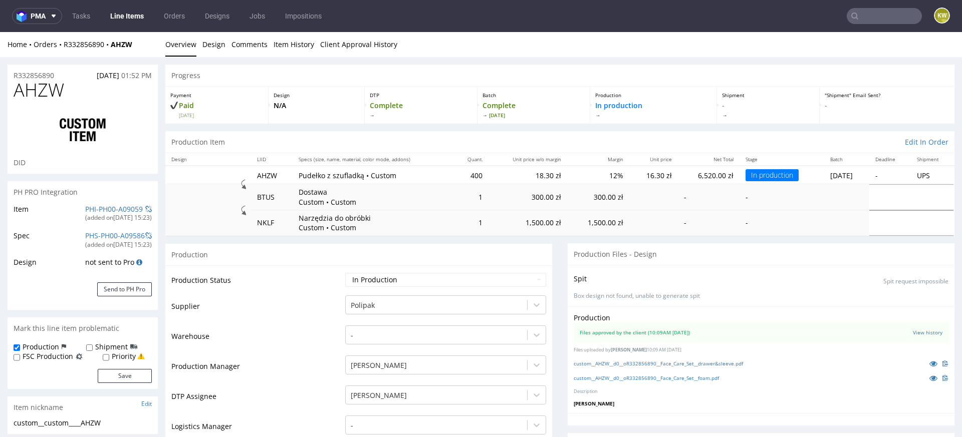
scroll to position [516, 0]
click at [929, 361] on icon at bounding box center [933, 363] width 8 height 7
click at [929, 363] on icon at bounding box center [933, 363] width 8 height 7
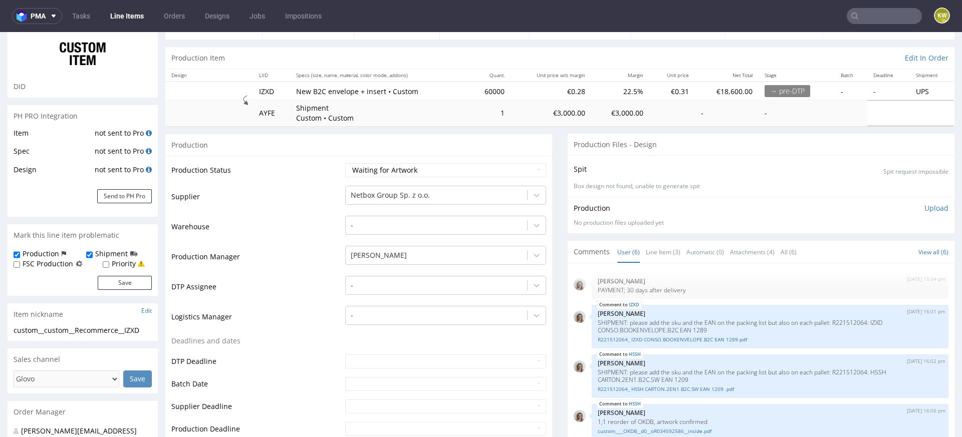
scroll to position [95, 0]
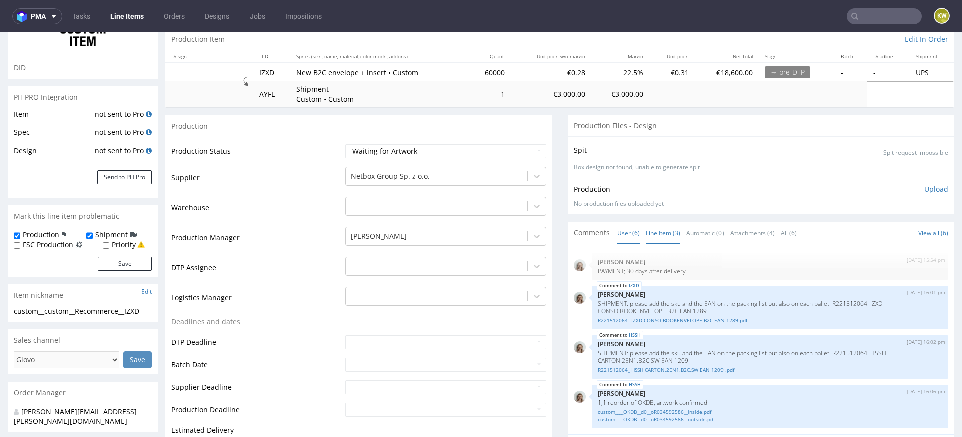
click at [649, 232] on link "Line Item (3)" at bounding box center [663, 233] width 35 height 22
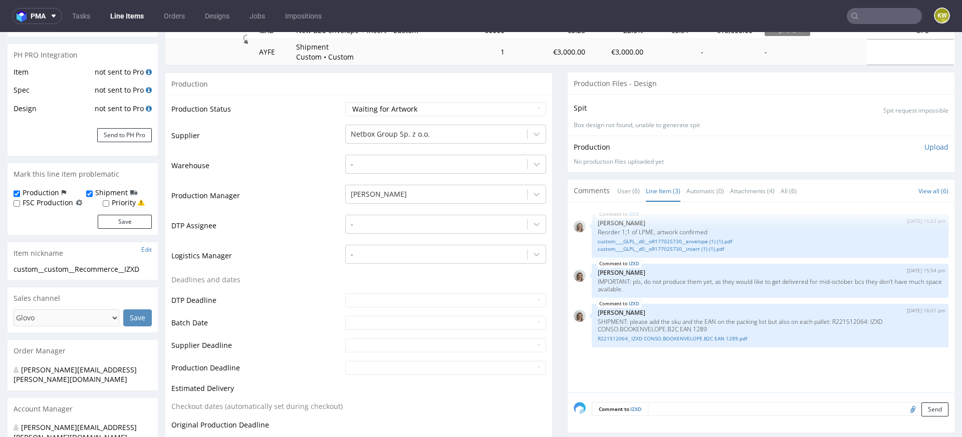
scroll to position [165, 0]
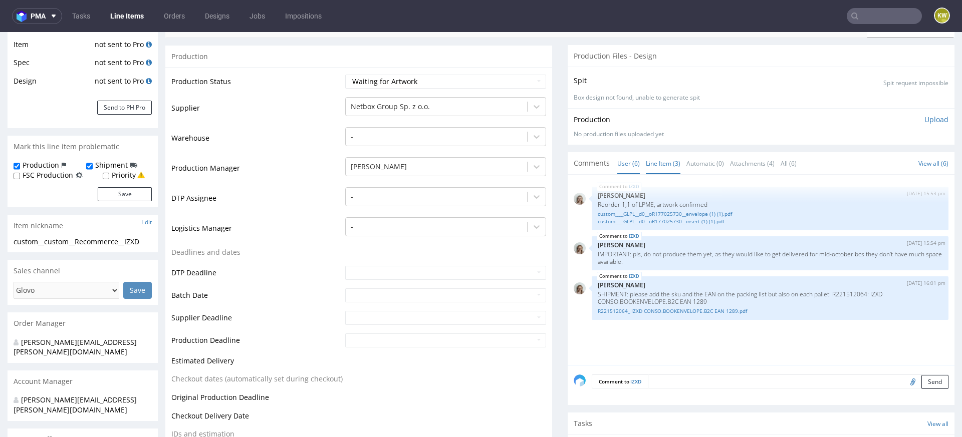
click at [617, 162] on link "User (6)" at bounding box center [628, 164] width 23 height 22
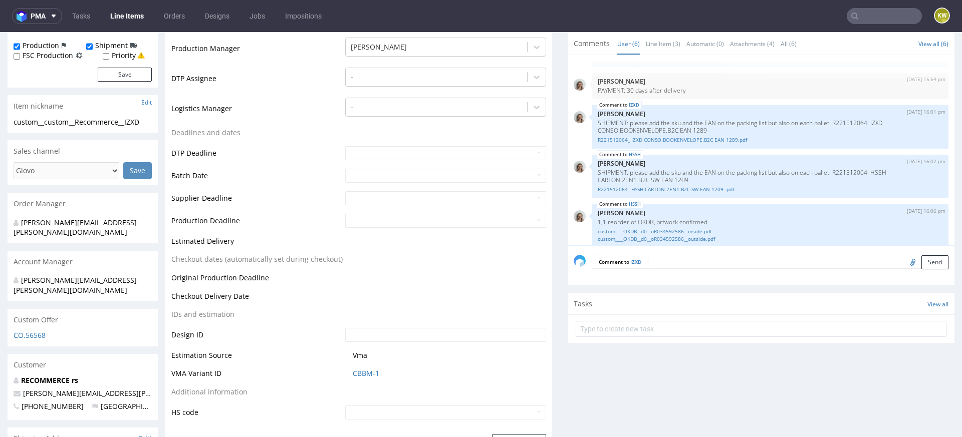
scroll to position [213, 0]
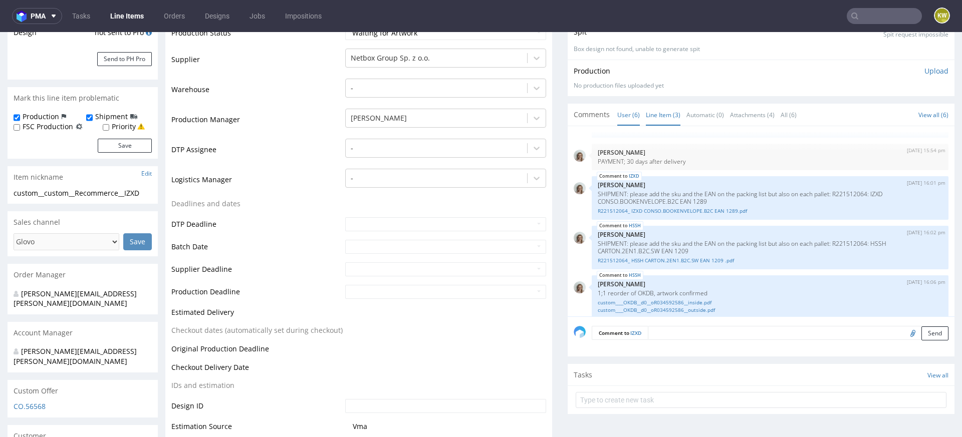
click at [659, 114] on link "Line Item (3)" at bounding box center [663, 115] width 35 height 22
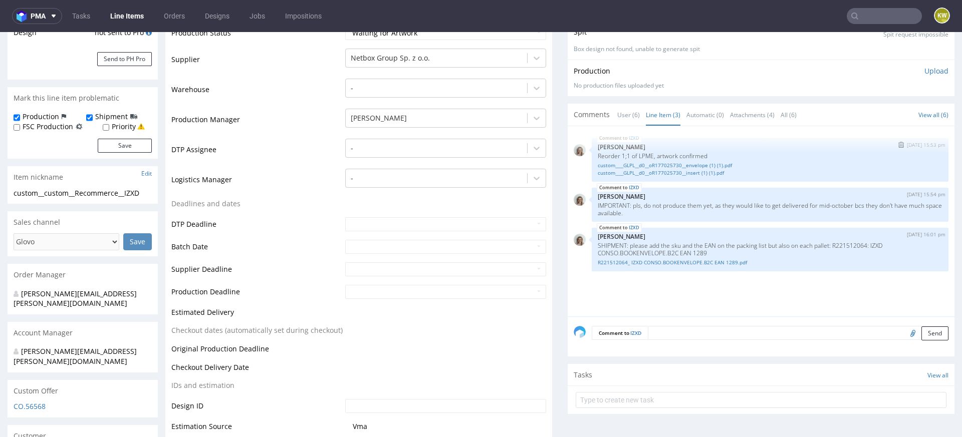
click at [642, 154] on p "Reorder 1;1 of LPME, artwork confirmed" at bounding box center [770, 156] width 345 height 8
copy p "LPME"
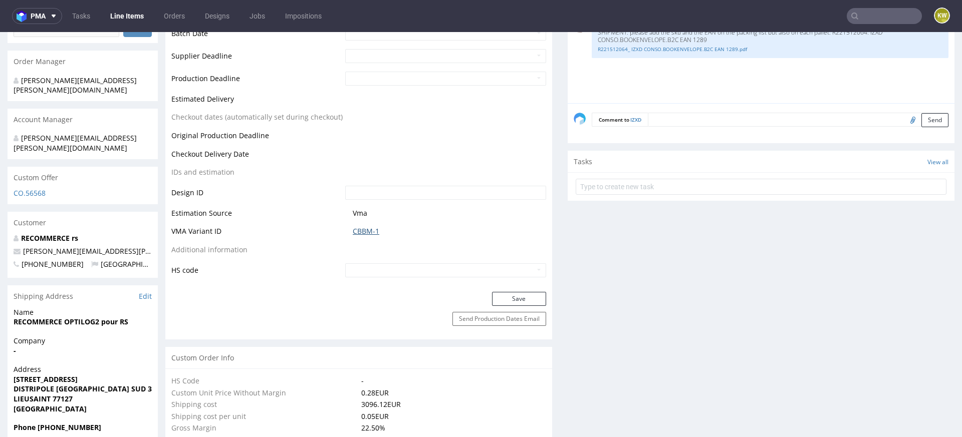
click at [359, 230] on link "CBBM-1" at bounding box center [366, 231] width 27 height 10
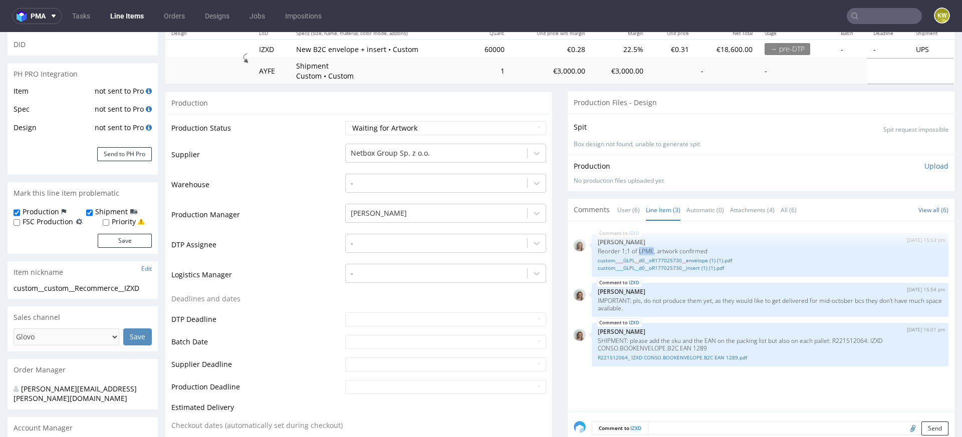
scroll to position [0, 0]
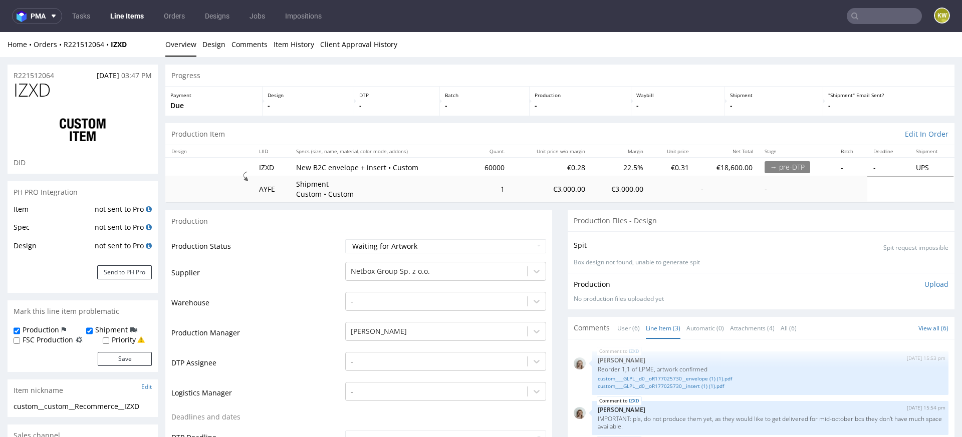
click at [33, 96] on span "IZXD" at bounding box center [32, 90] width 37 height 20
copy span "IZXD"
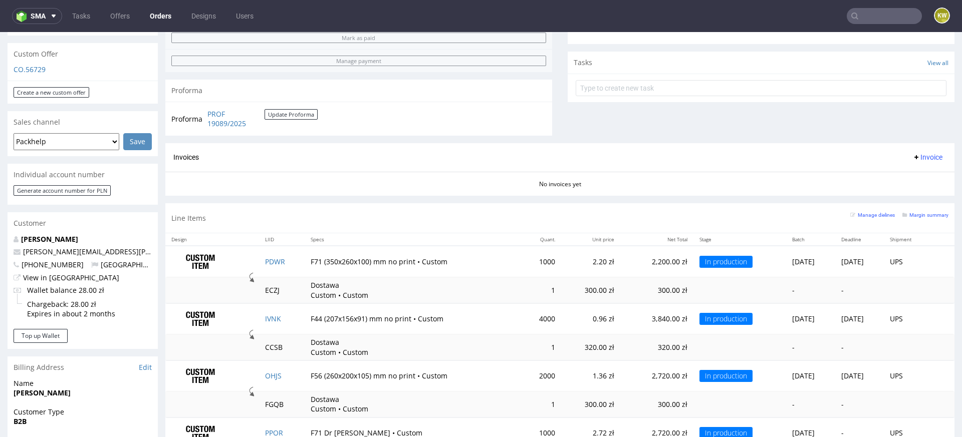
scroll to position [552, 0]
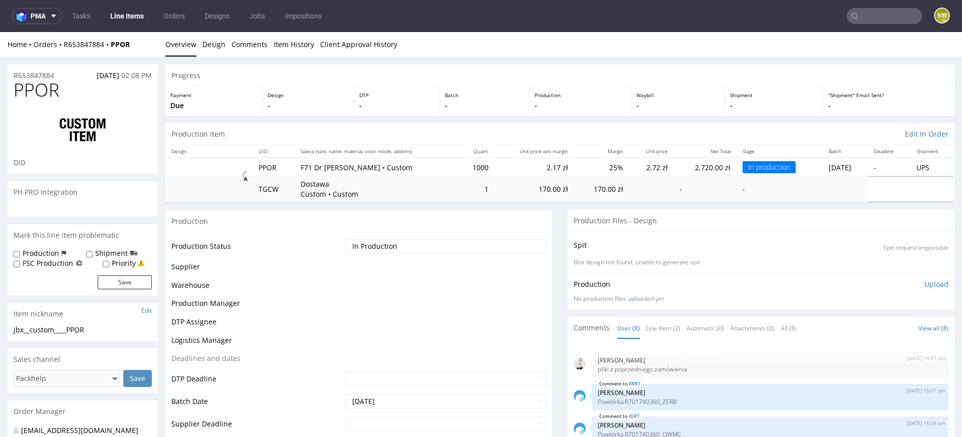
scroll to position [82, 0]
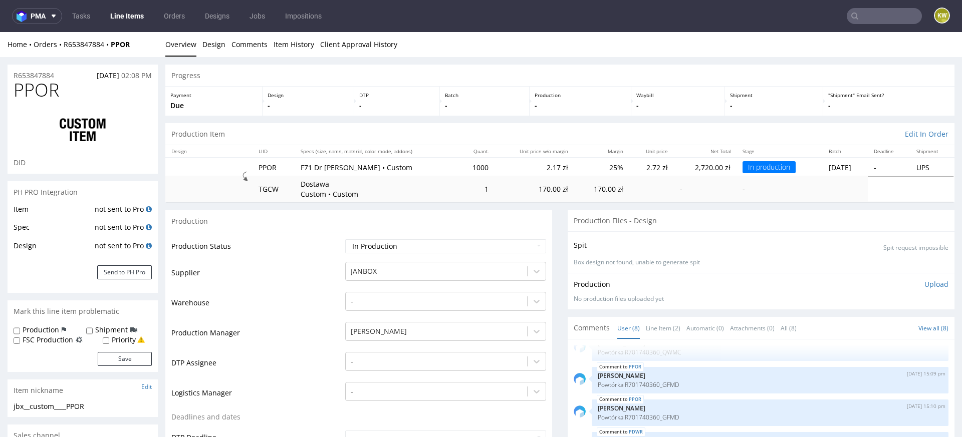
click at [38, 87] on span "PPOR" at bounding box center [37, 90] width 46 height 20
copy span "PPOR"
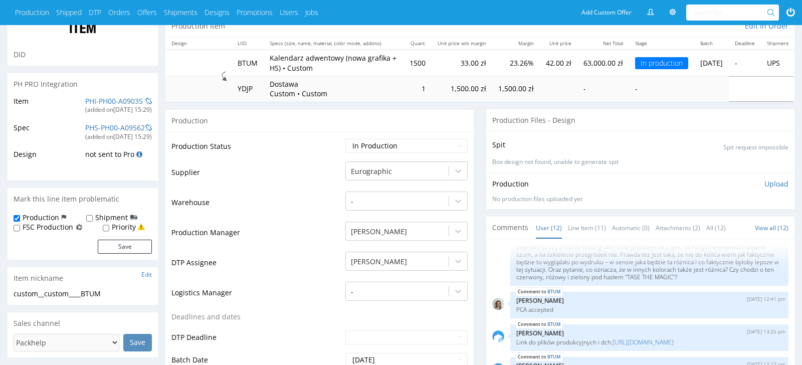
scroll to position [103, 0]
